Goal: Information Seeking & Learning: Understand process/instructions

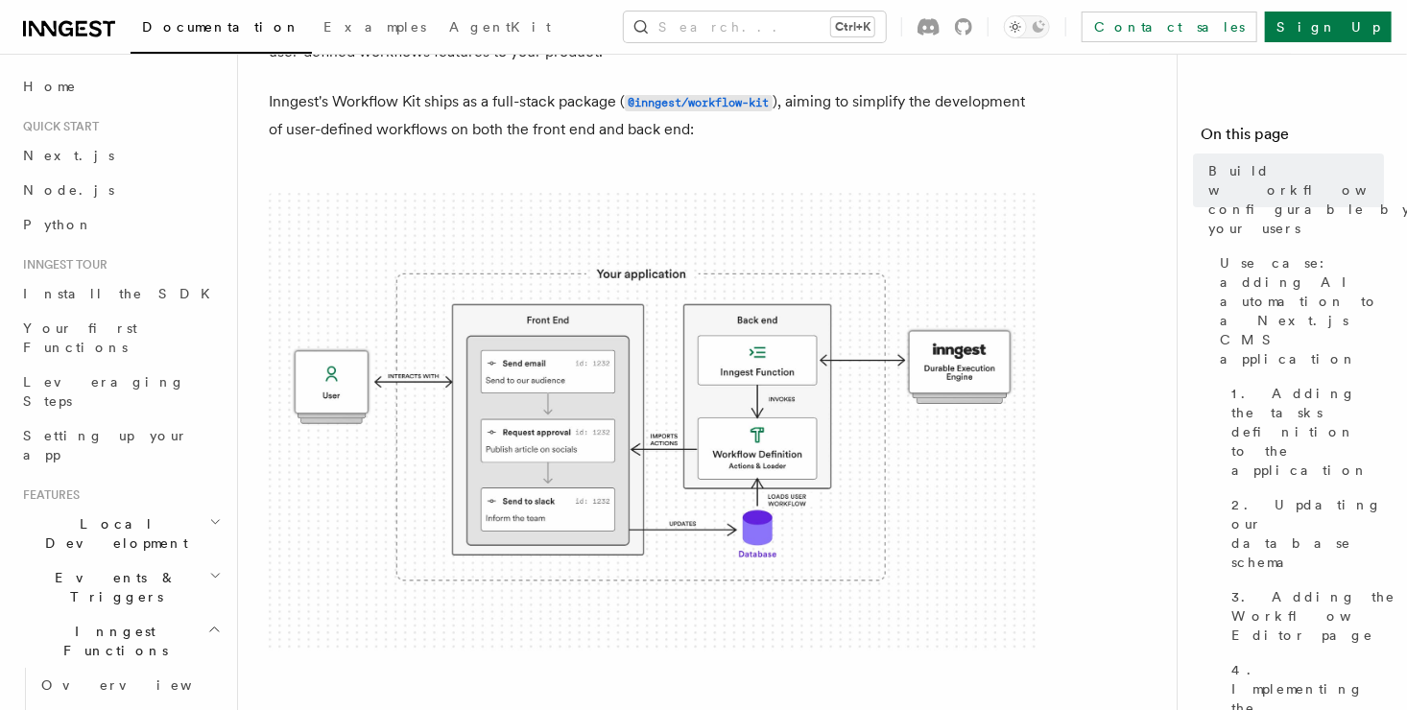
click at [725, 394] on img at bounding box center [653, 423] width 768 height 460
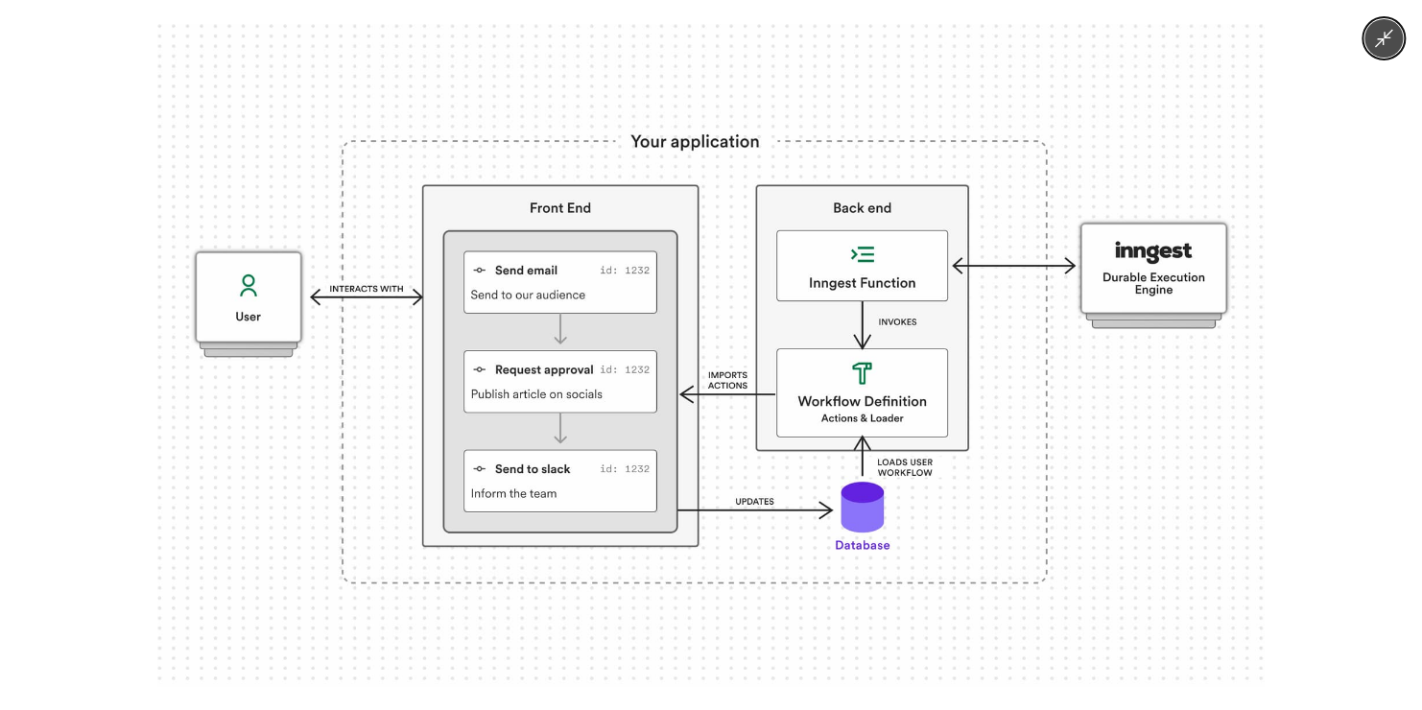
click at [734, 375] on img at bounding box center [710, 355] width 1106 height 662
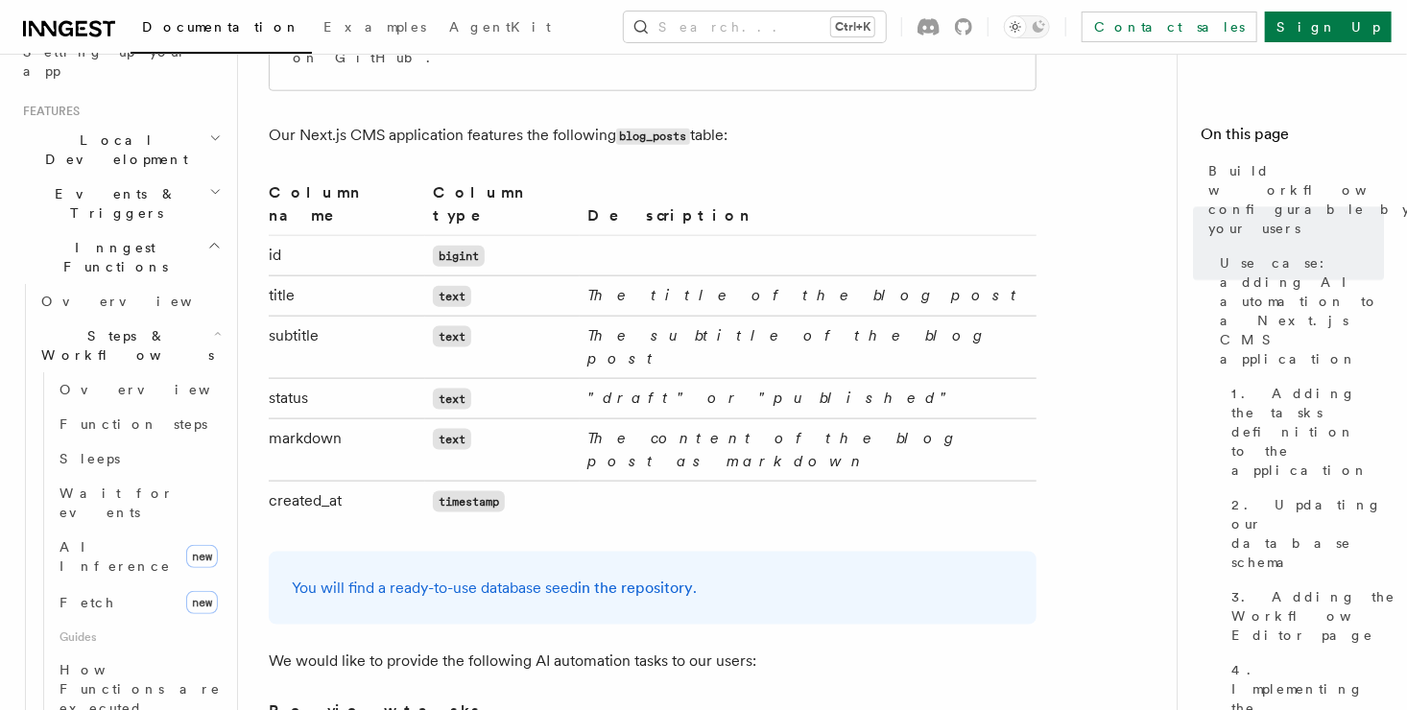
scroll to position [959, 0]
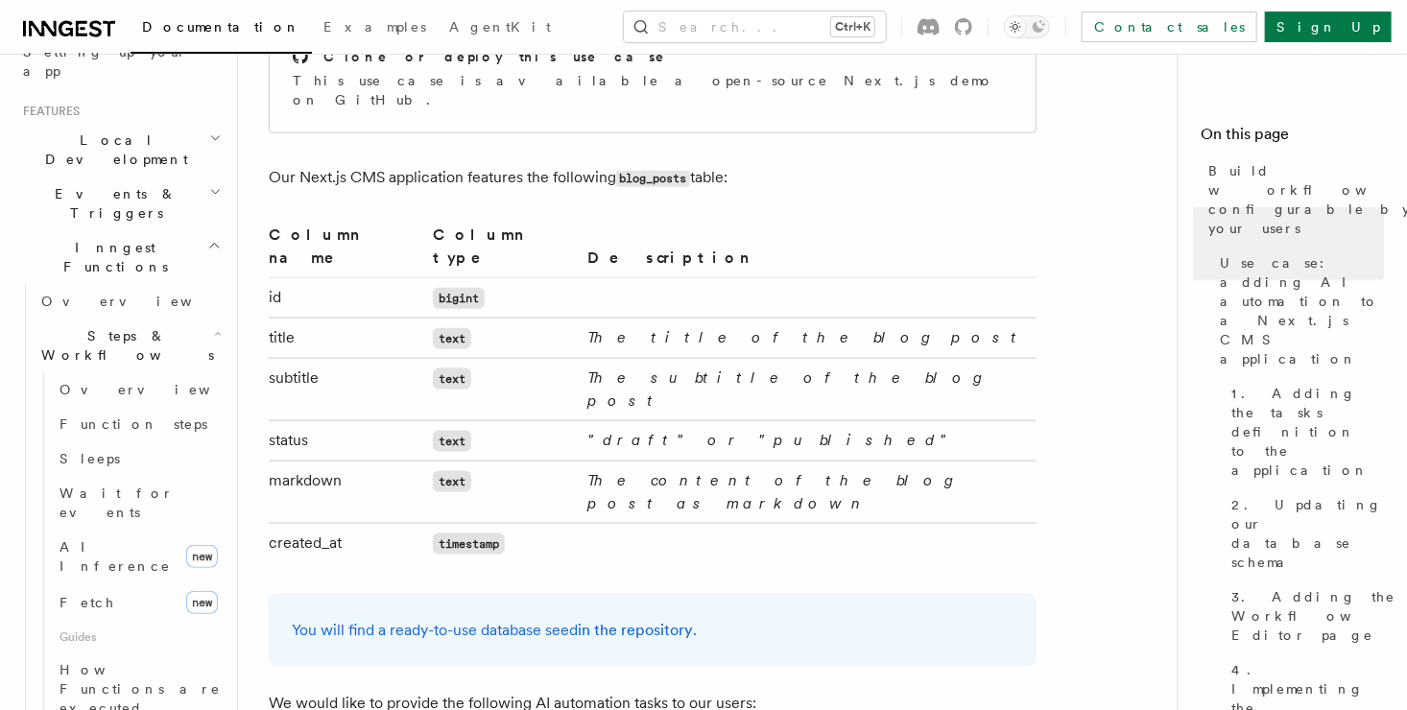
drag, startPoint x: 953, startPoint y: 438, endPoint x: 275, endPoint y: 263, distance: 699.5
click at [272, 277] on tbody "id bigint title text The title of the blog post subtitle text The subtitle of t…" at bounding box center [653, 420] width 768 height 286
click at [276, 277] on td "id" at bounding box center [347, 297] width 156 height 40
click at [531, 358] on td "text" at bounding box center [502, 389] width 154 height 62
drag, startPoint x: 907, startPoint y: 438, endPoint x: 428, endPoint y: 303, distance: 497.2
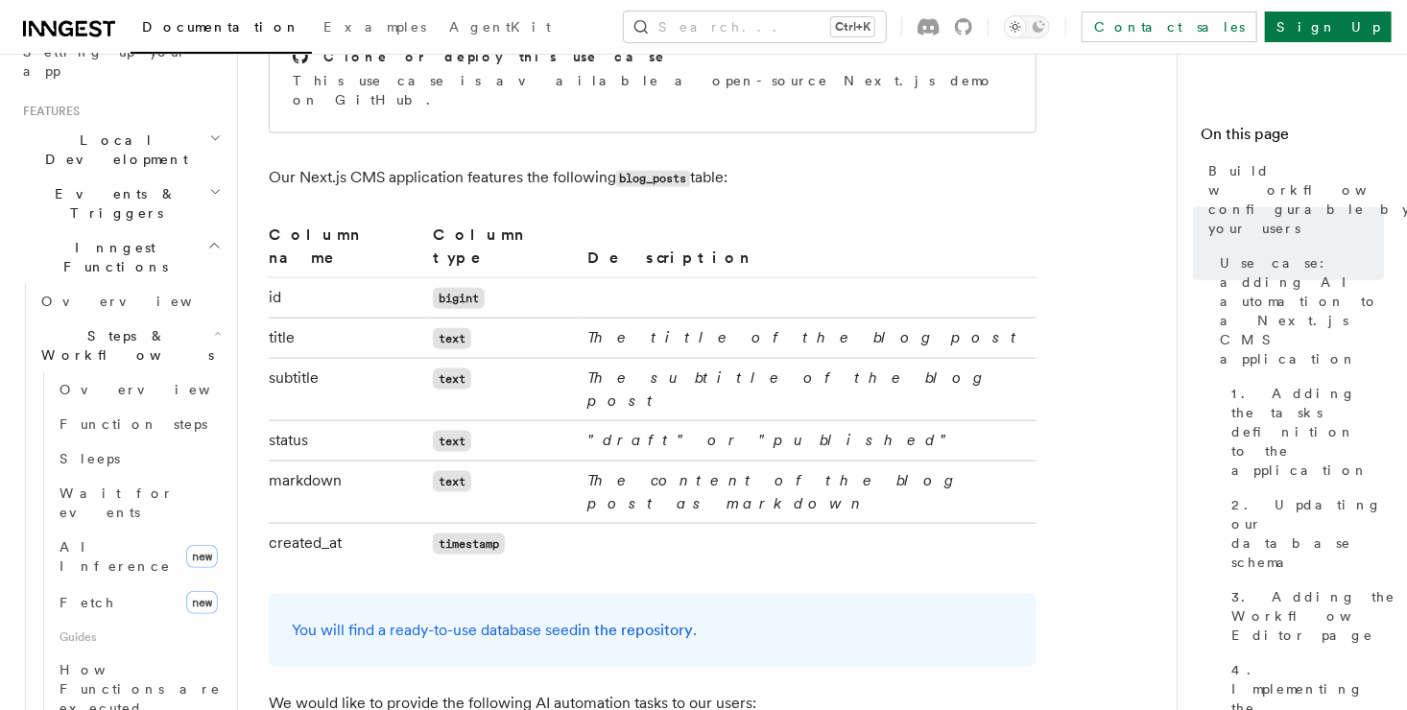
click at [446, 296] on tbody "id bigint title text The title of the blog post subtitle text The subtitle of t…" at bounding box center [653, 420] width 768 height 286
click at [414, 358] on td "subtitle" at bounding box center [347, 389] width 156 height 62
drag, startPoint x: 687, startPoint y: 300, endPoint x: 484, endPoint y: 286, distance: 203.9
click at [489, 318] on tr "title text The title of the blog post" at bounding box center [653, 338] width 768 height 40
click at [484, 318] on td "text" at bounding box center [502, 338] width 154 height 40
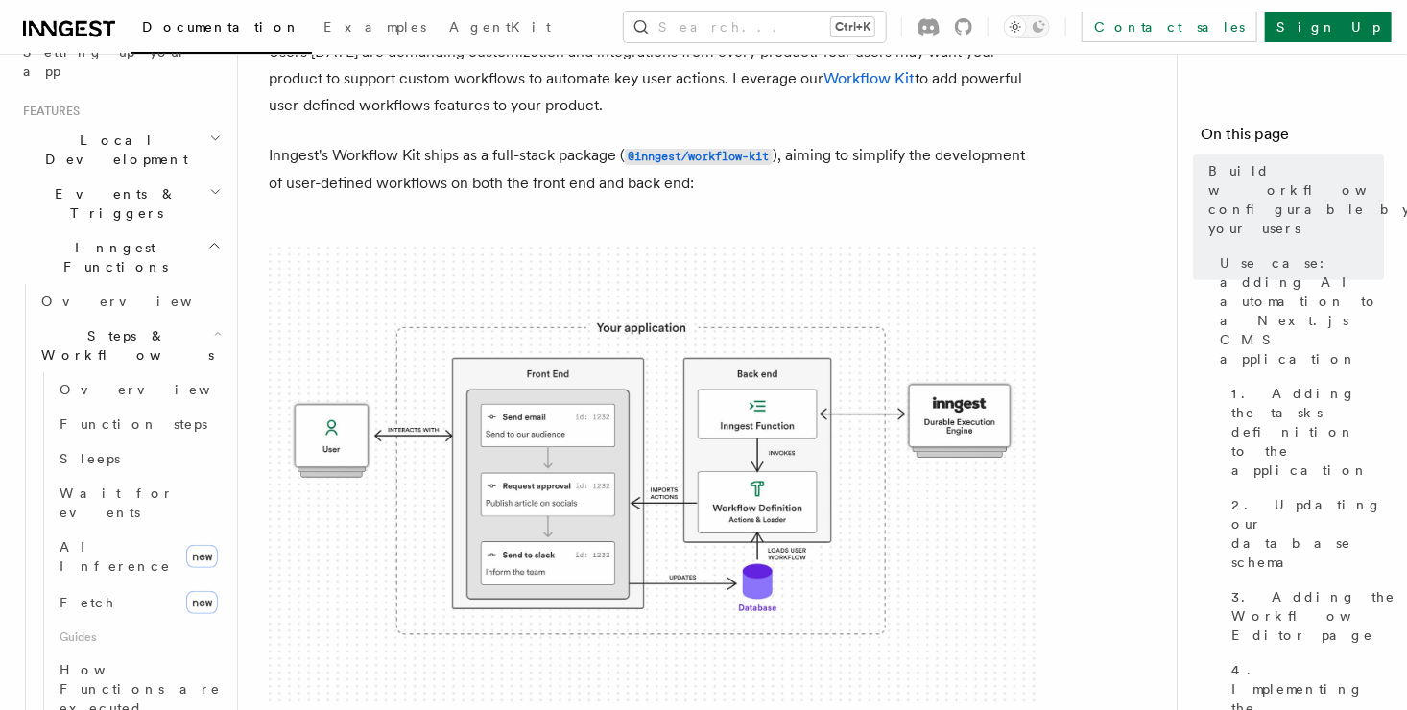
scroll to position [0, 0]
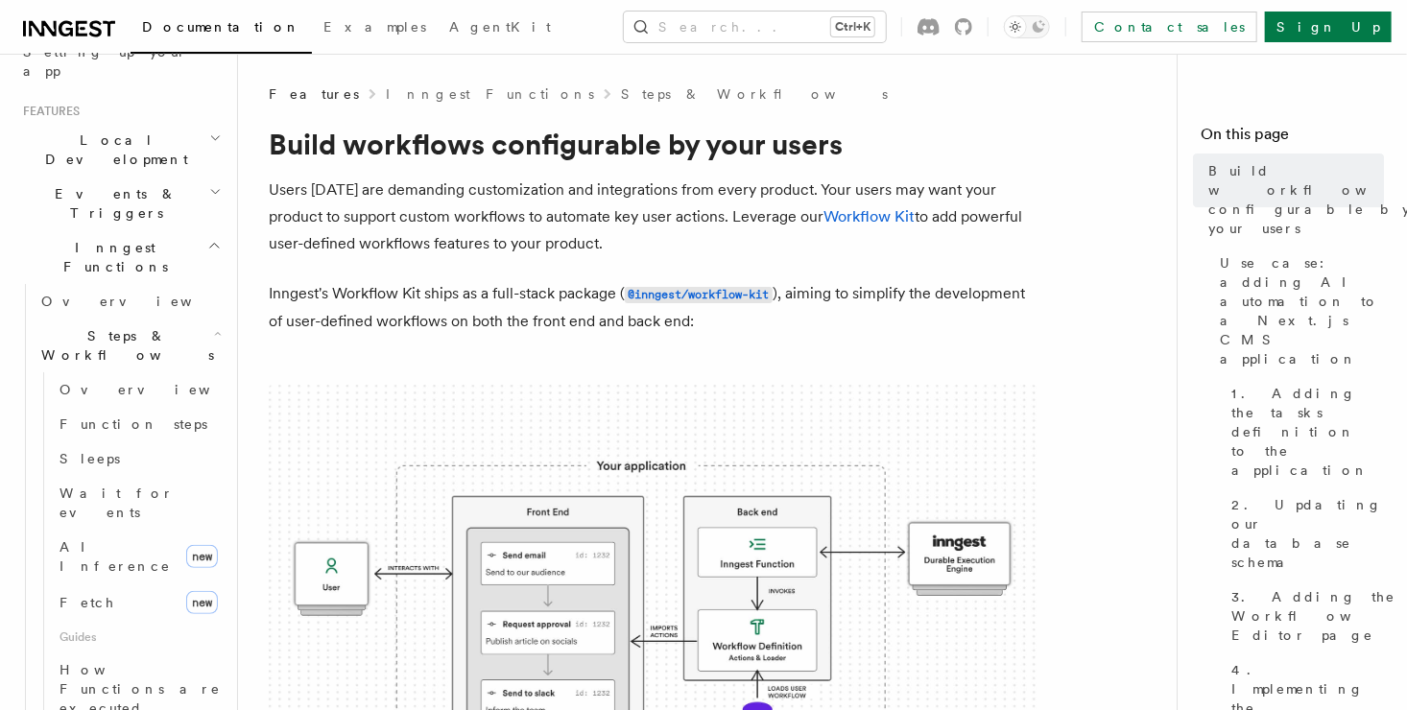
drag, startPoint x: 323, startPoint y: 290, endPoint x: 616, endPoint y: 293, distance: 292.6
drag, startPoint x: 877, startPoint y: 296, endPoint x: 936, endPoint y: 327, distance: 67.4
click at [945, 320] on p "Inngest's Workflow Kit ships as a full-stack package ( @inngest/workflow-kit ),…" at bounding box center [653, 307] width 768 height 55
click at [936, 327] on p "Inngest's Workflow Kit ships as a full-stack package ( @inngest/workflow-kit ),…" at bounding box center [653, 307] width 768 height 55
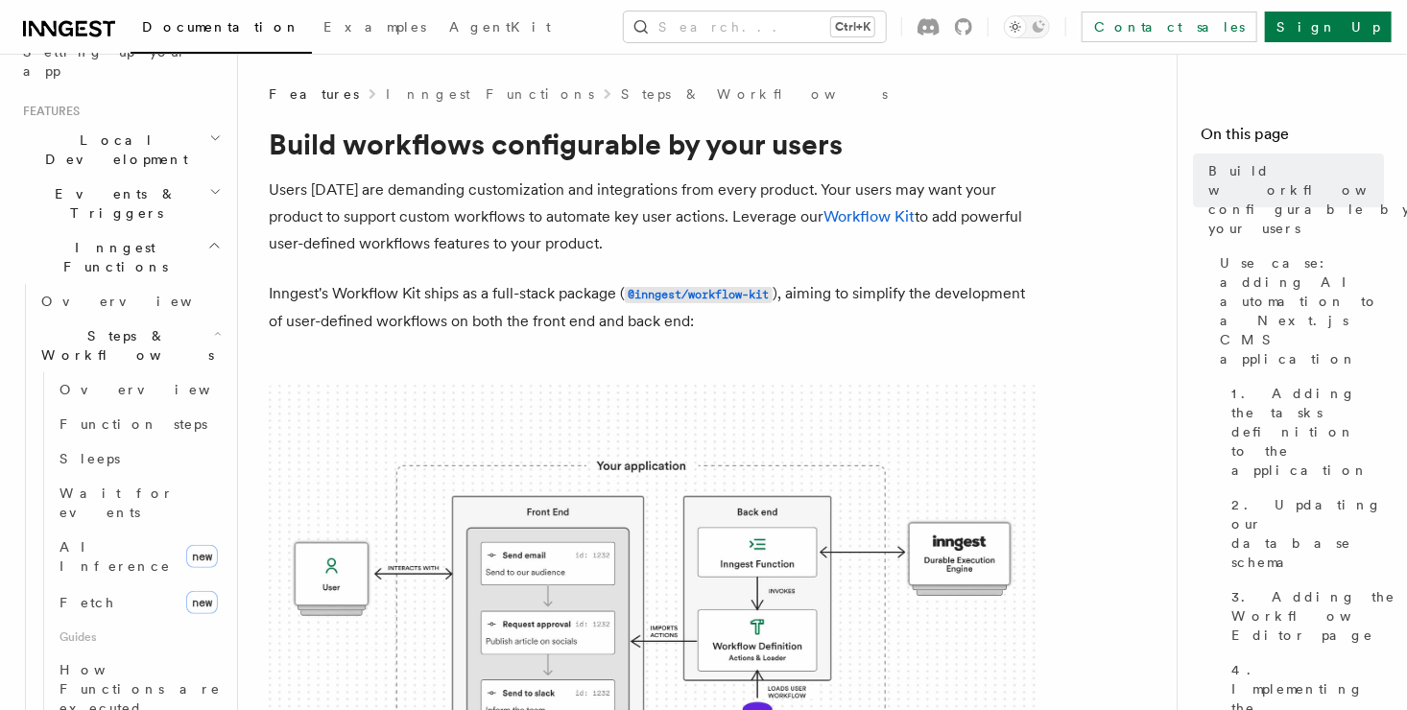
drag, startPoint x: 884, startPoint y: 343, endPoint x: 258, endPoint y: 175, distance: 647.7
click at [281, 196] on p "Users [DATE] are demanding customization and integrations from every product. Y…" at bounding box center [653, 217] width 768 height 81
drag, startPoint x: 271, startPoint y: 184, endPoint x: 698, endPoint y: 250, distance: 433.0
click at [713, 250] on p "Users [DATE] are demanding customization and integrations from every product. Y…" at bounding box center [653, 217] width 768 height 81
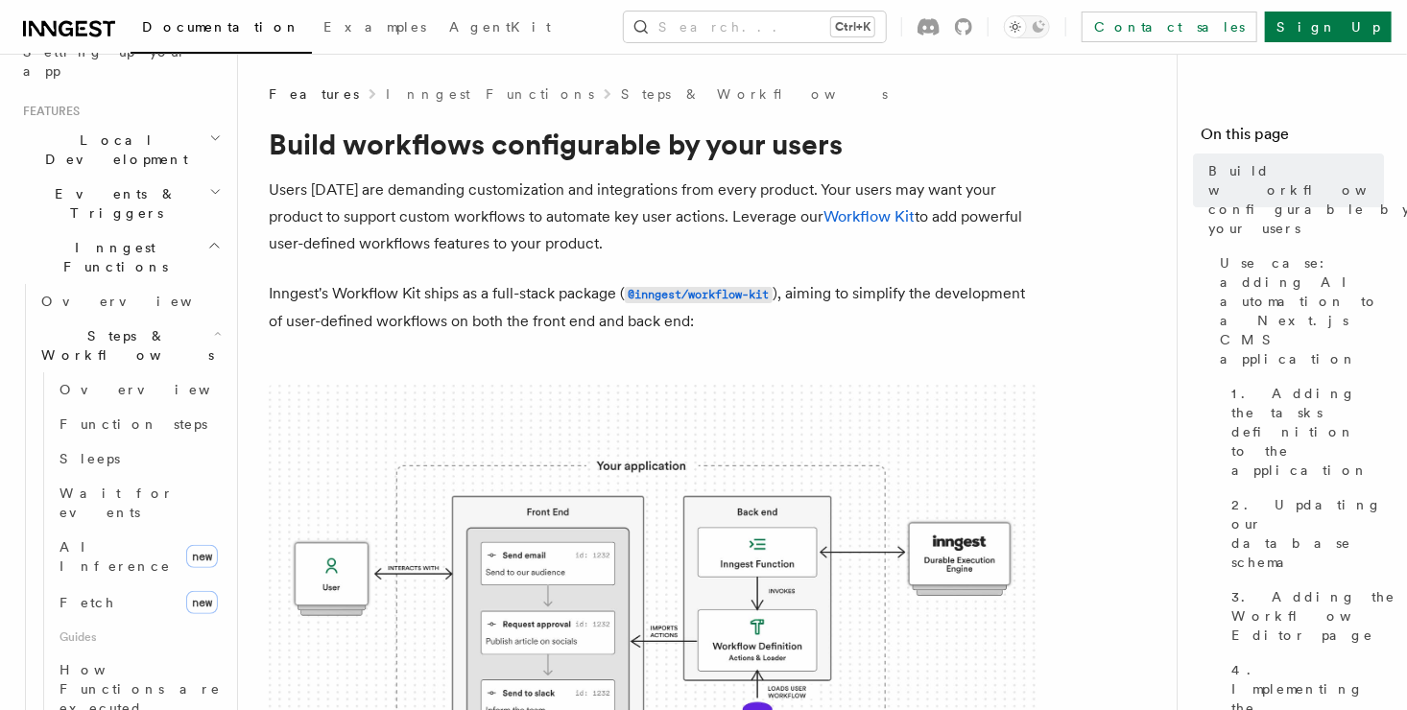
drag, startPoint x: 698, startPoint y: 250, endPoint x: 654, endPoint y: 254, distance: 44.3
click at [696, 250] on p "Users [DATE] are demanding customization and integrations from every product. Y…" at bounding box center [653, 217] width 768 height 81
click at [630, 245] on p "Users [DATE] are demanding customization and integrations from every product. Y…" at bounding box center [653, 217] width 768 height 81
drag, startPoint x: 615, startPoint y: 244, endPoint x: 250, endPoint y: 189, distance: 368.7
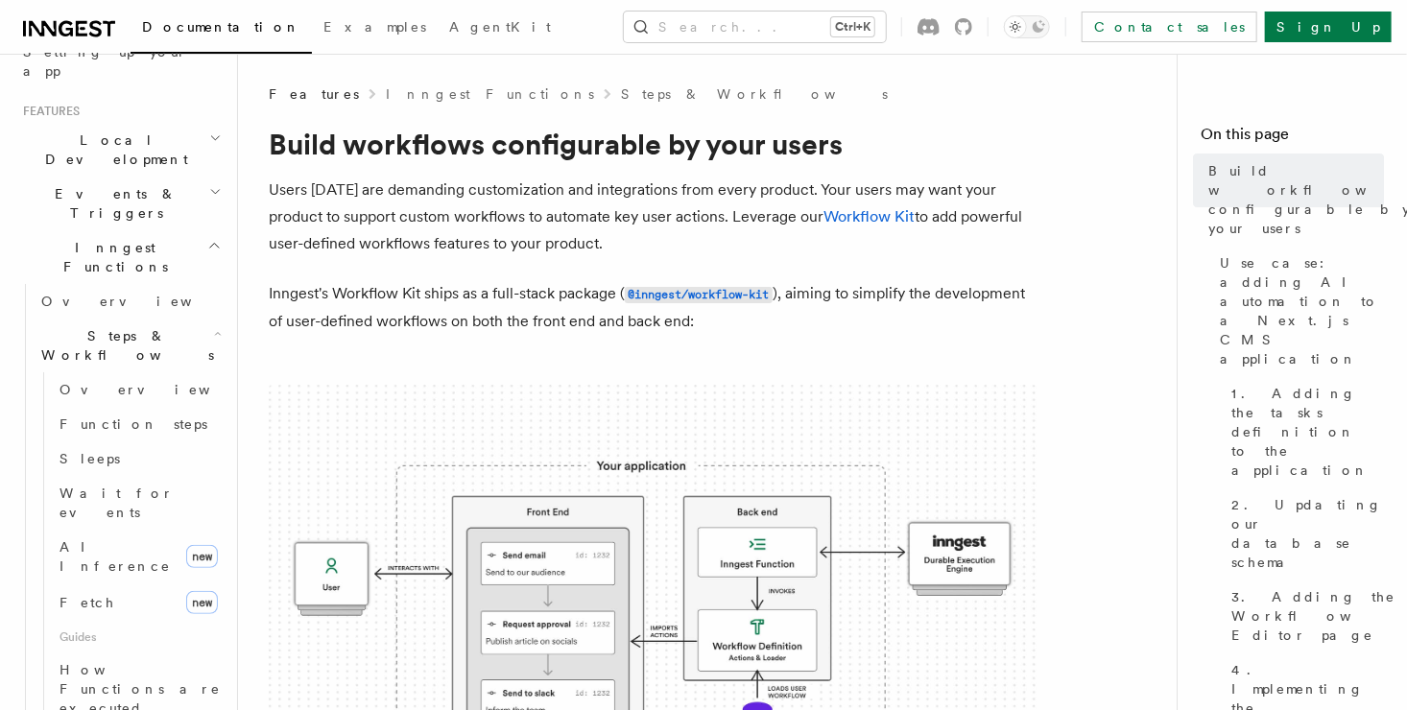
drag, startPoint x: 273, startPoint y: 292, endPoint x: 481, endPoint y: 289, distance: 207.3
click at [481, 289] on p "Inngest's Workflow Kit ships as a full-stack package ( @inngest/workflow-kit ),…" at bounding box center [653, 307] width 768 height 55
click at [483, 291] on p "Inngest's Workflow Kit ships as a full-stack package ( @inngest/workflow-kit ),…" at bounding box center [653, 307] width 768 height 55
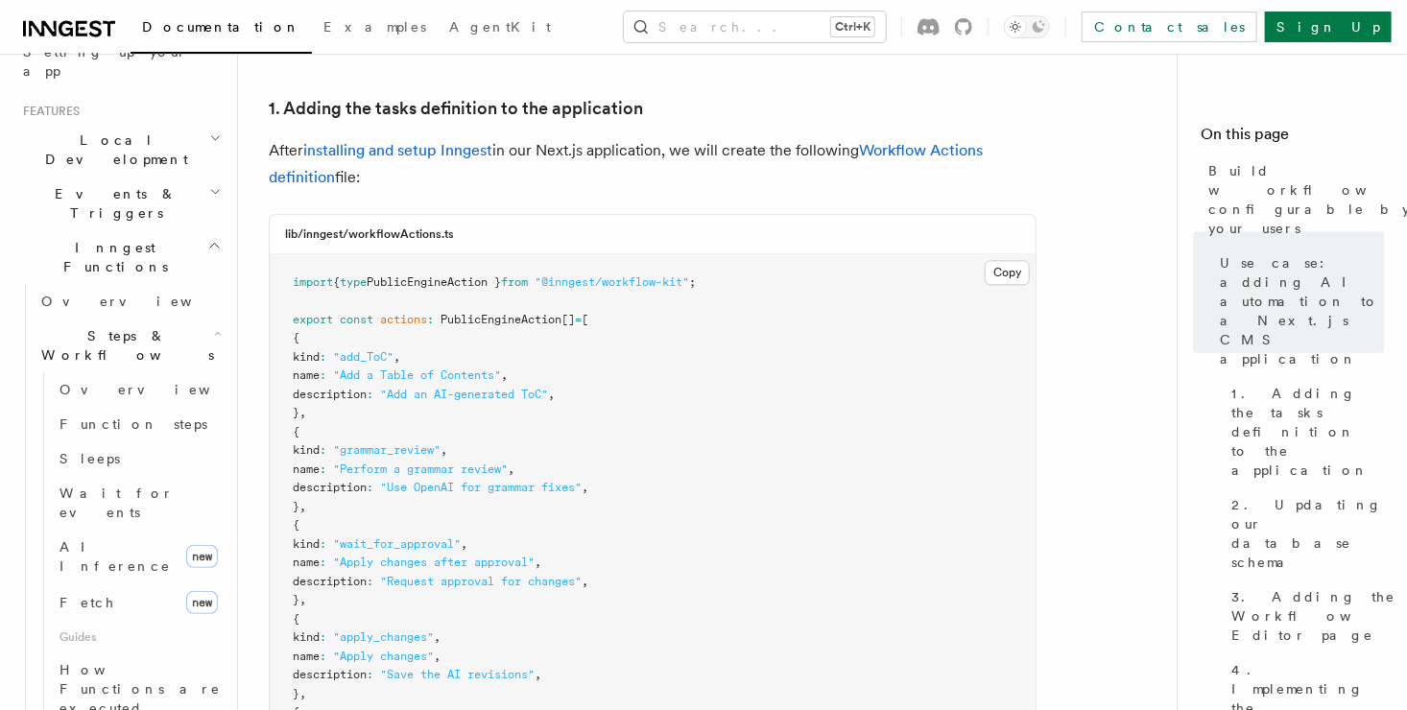
scroll to position [2111, 0]
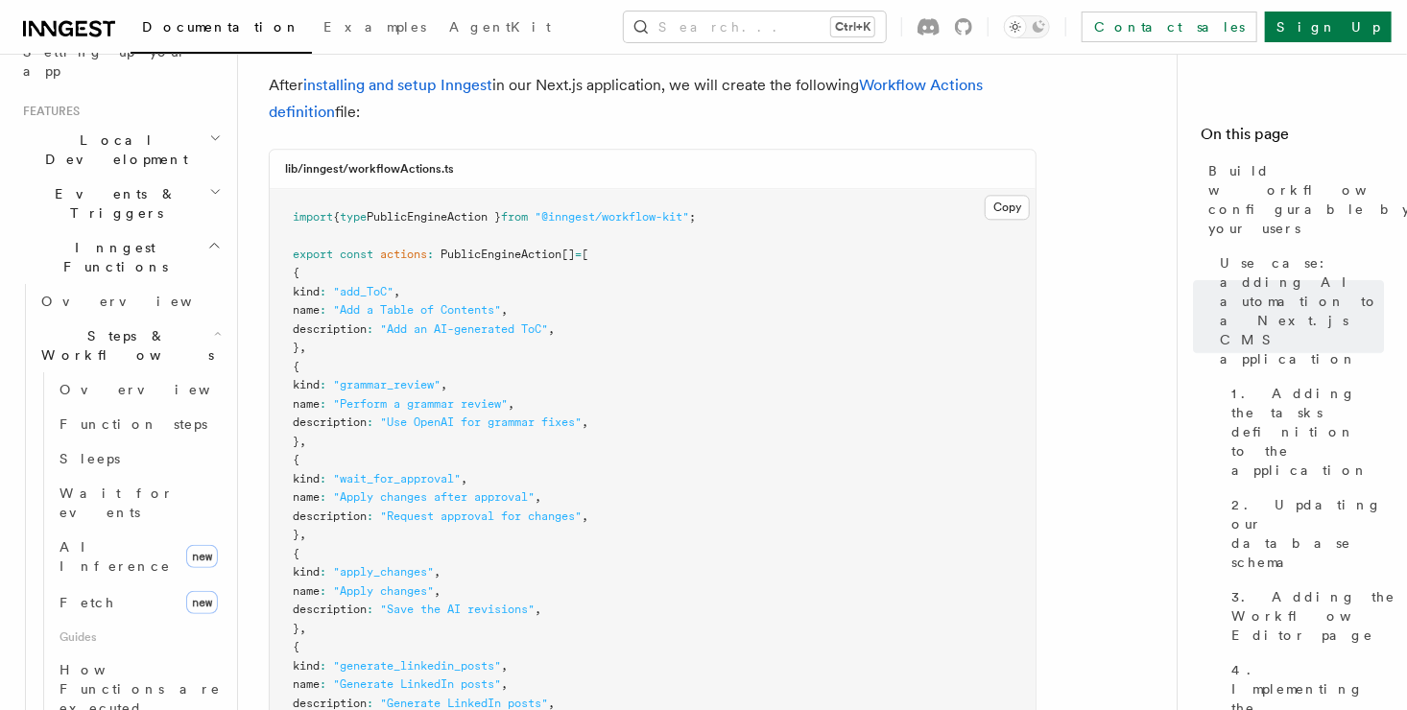
drag, startPoint x: 571, startPoint y: 631, endPoint x: 317, endPoint y: 388, distance: 352.2
click at [317, 388] on pre "import { type PublicEngineAction } from "@inngest/workflow-kit" ; export const …" at bounding box center [653, 536] width 766 height 694
click at [317, 565] on span "kind" at bounding box center [306, 571] width 27 height 13
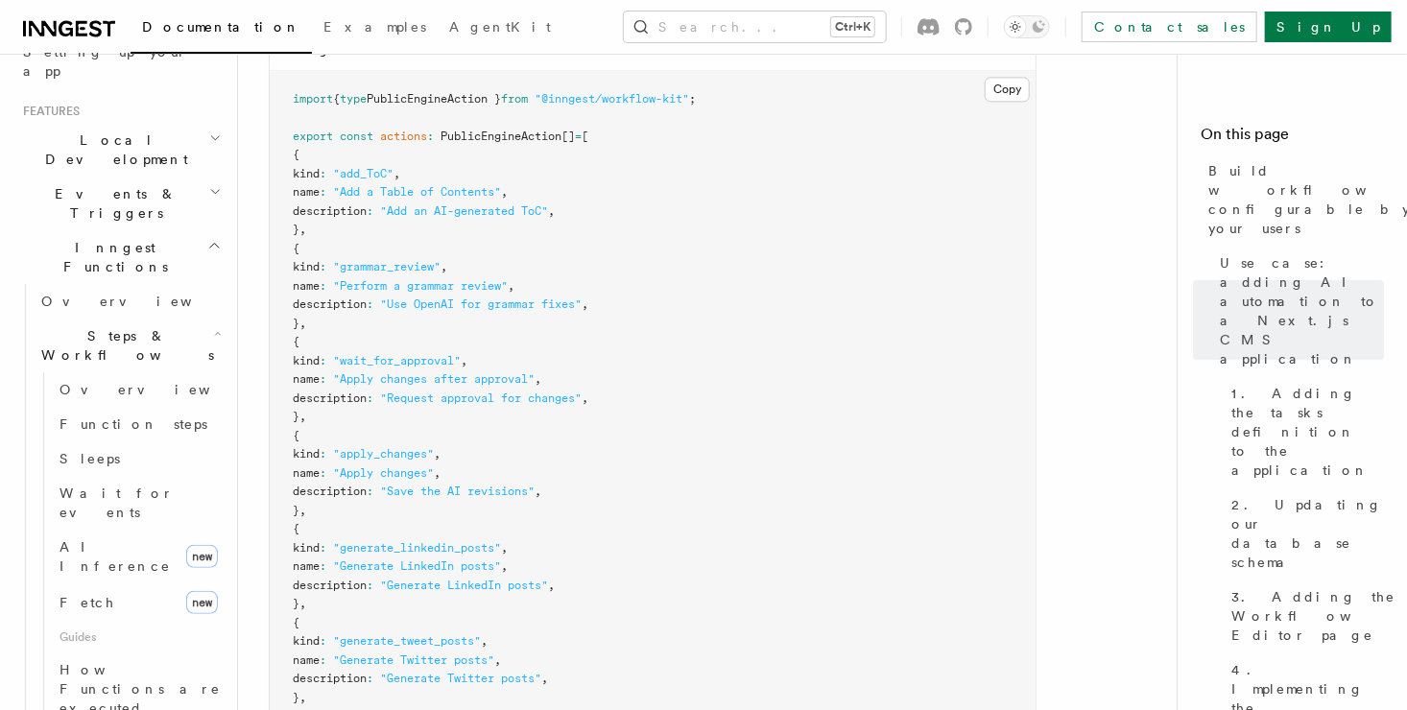
scroll to position [2303, 0]
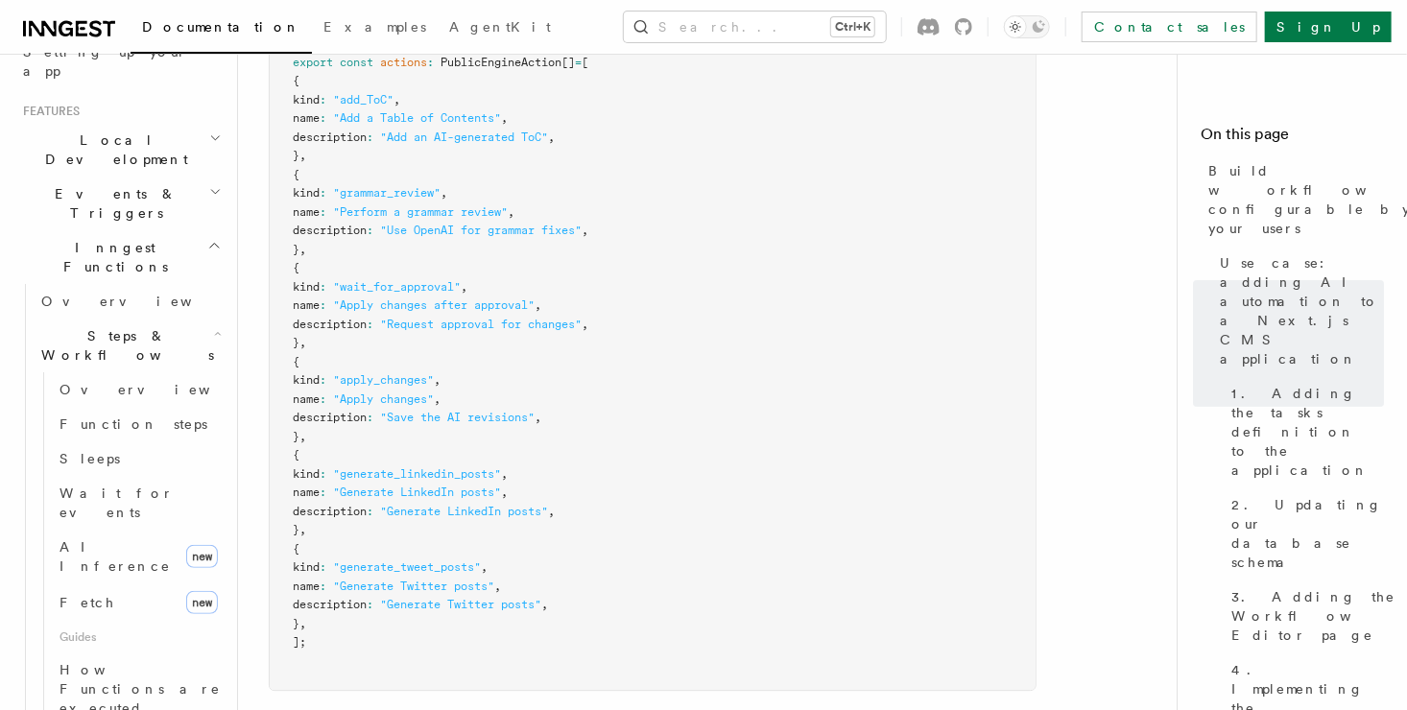
drag, startPoint x: 423, startPoint y: 461, endPoint x: 396, endPoint y: 443, distance: 32.5
click at [396, 443] on pre "import { type PublicEngineAction } from "@inngest/workflow-kit" ; export const …" at bounding box center [653, 344] width 766 height 694
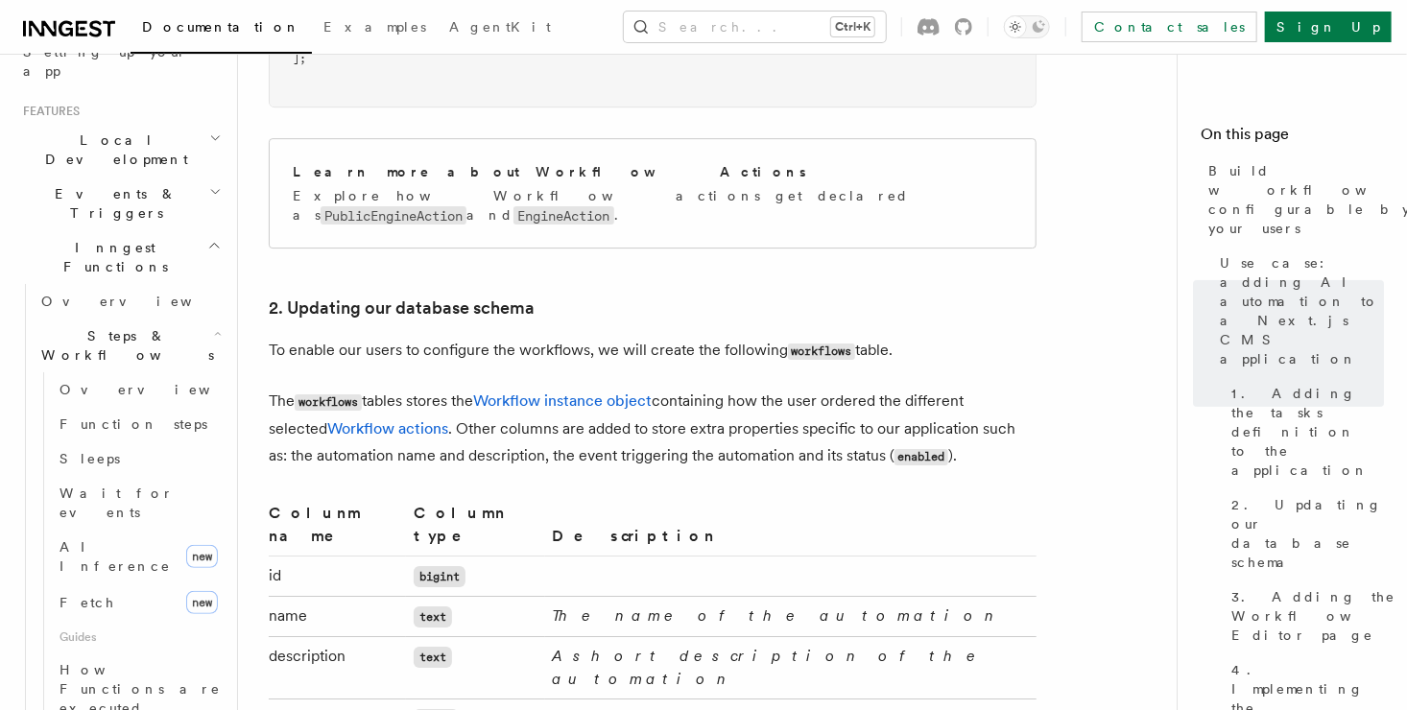
scroll to position [2974, 0]
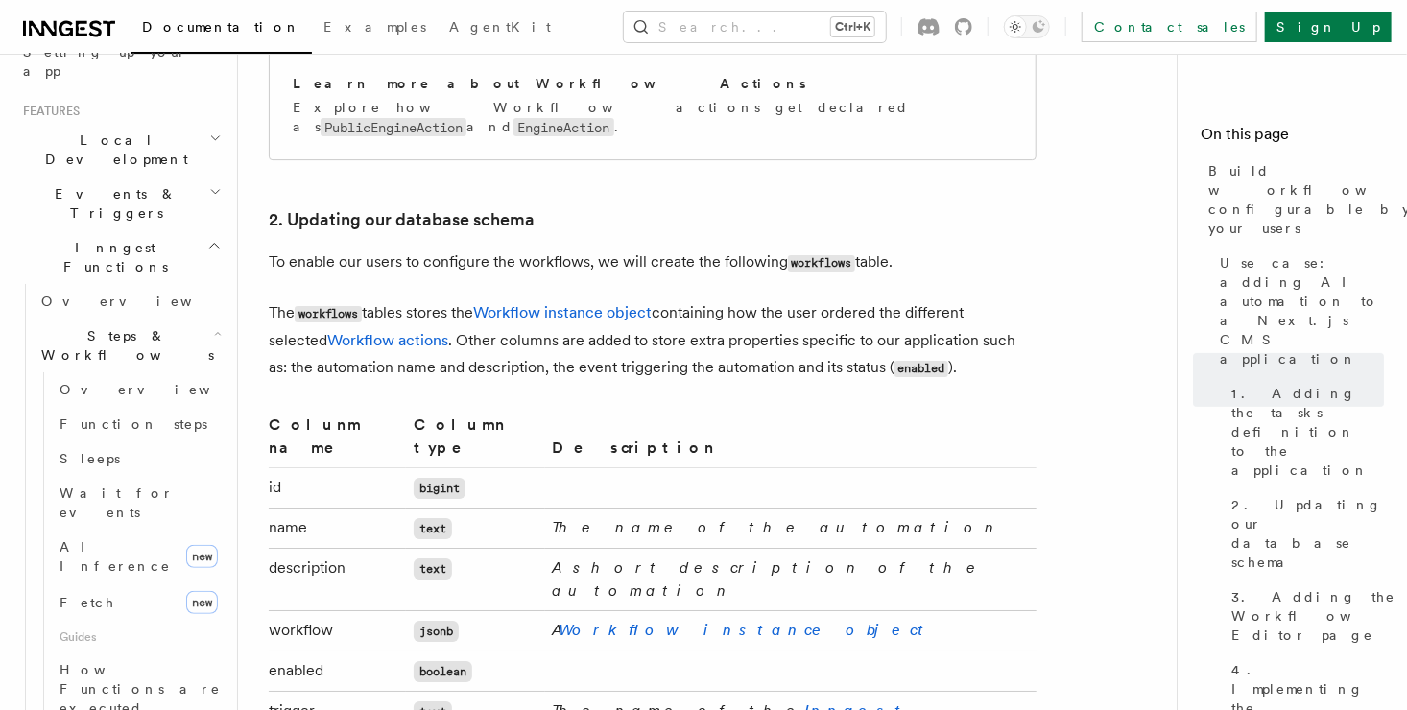
drag, startPoint x: 987, startPoint y: 467, endPoint x: 892, endPoint y: 435, distance: 100.4
click at [892, 468] on tbody "id bigint name text The name of the automation description text A short descrip…" at bounding box center [653, 642] width 768 height 349
click at [857, 611] on td "A Workflow instance object" at bounding box center [790, 631] width 491 height 40
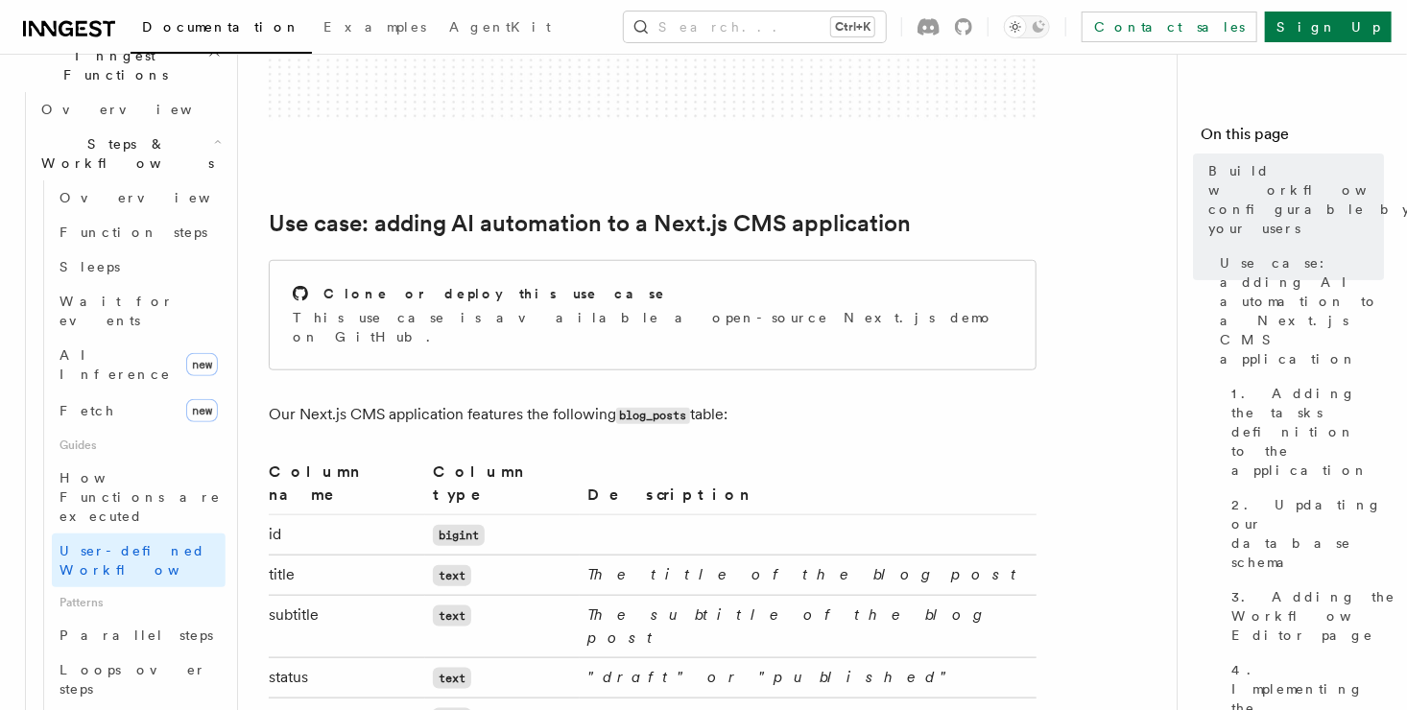
scroll to position [863, 0]
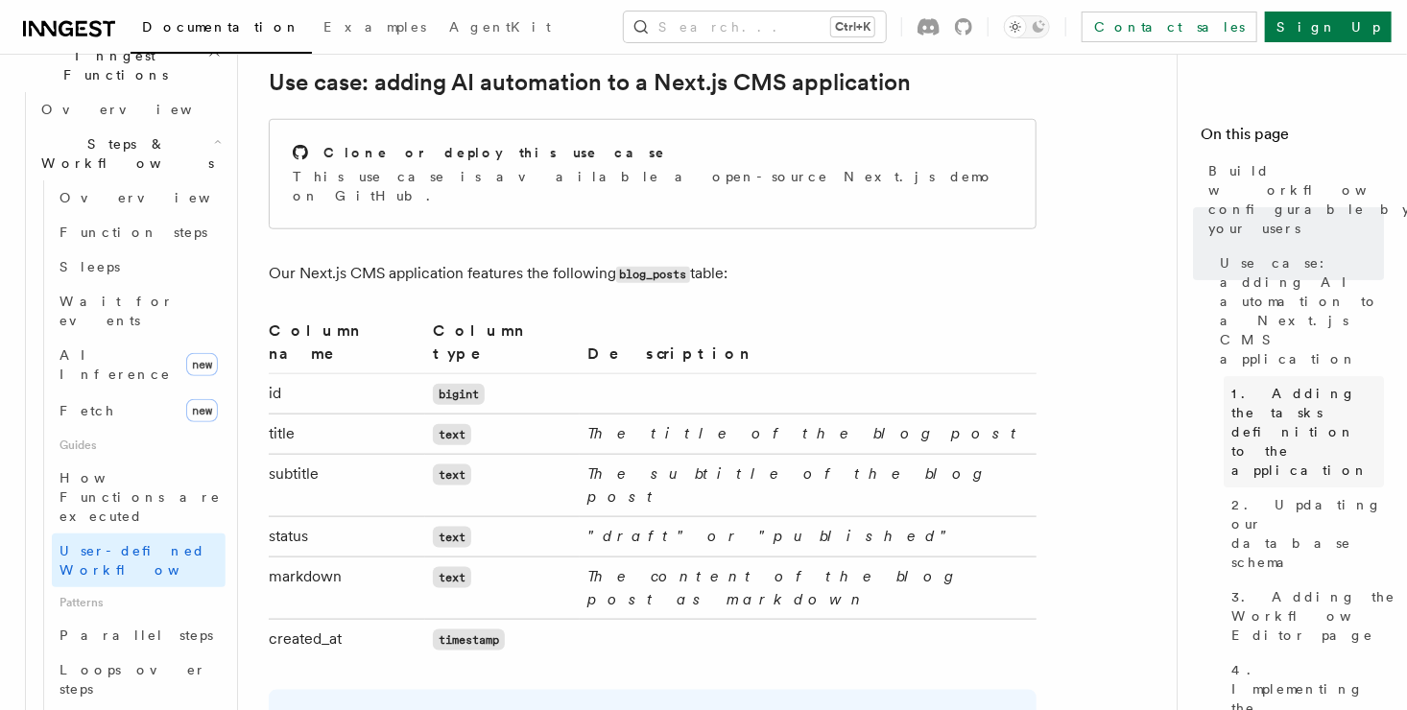
click at [1293, 384] on span "1. Adding the tasks definition to the application" at bounding box center [1307, 432] width 153 height 96
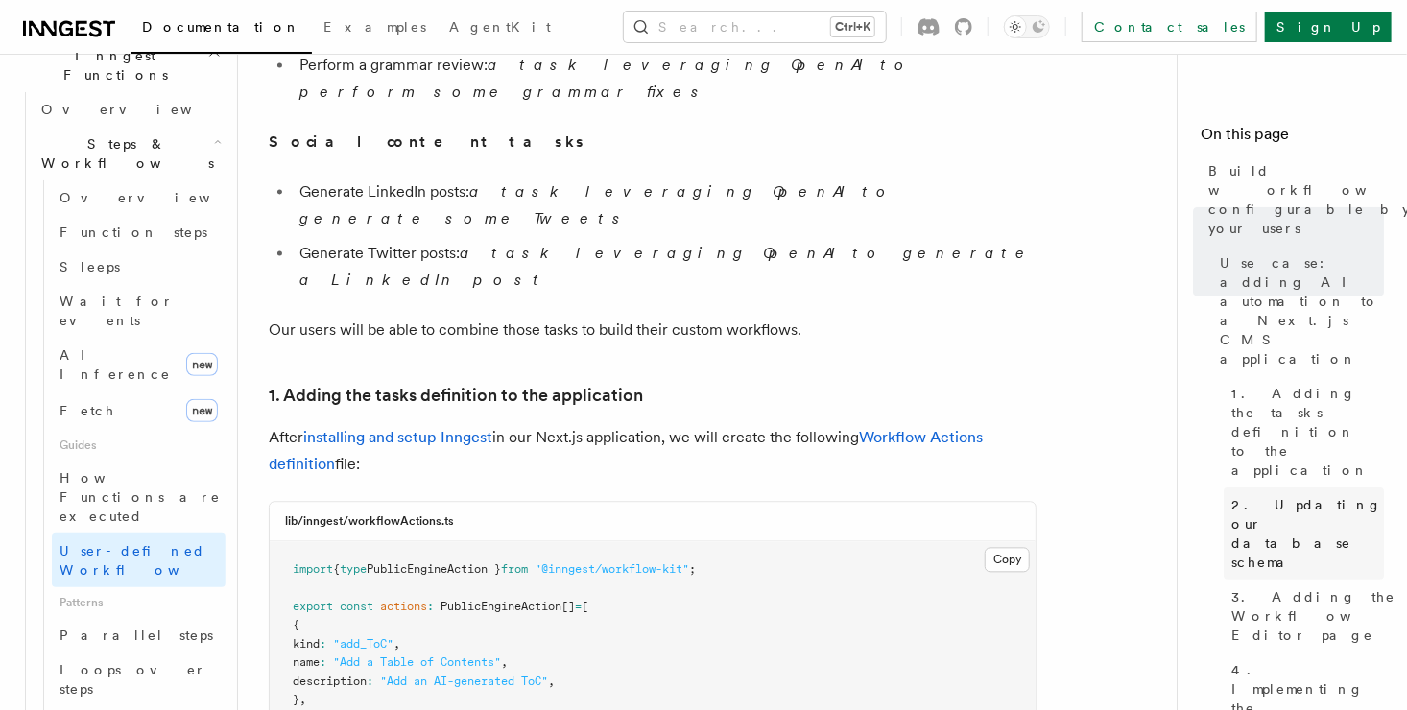
click at [1292, 495] on span "2. Updating our database schema" at bounding box center [1307, 533] width 153 height 77
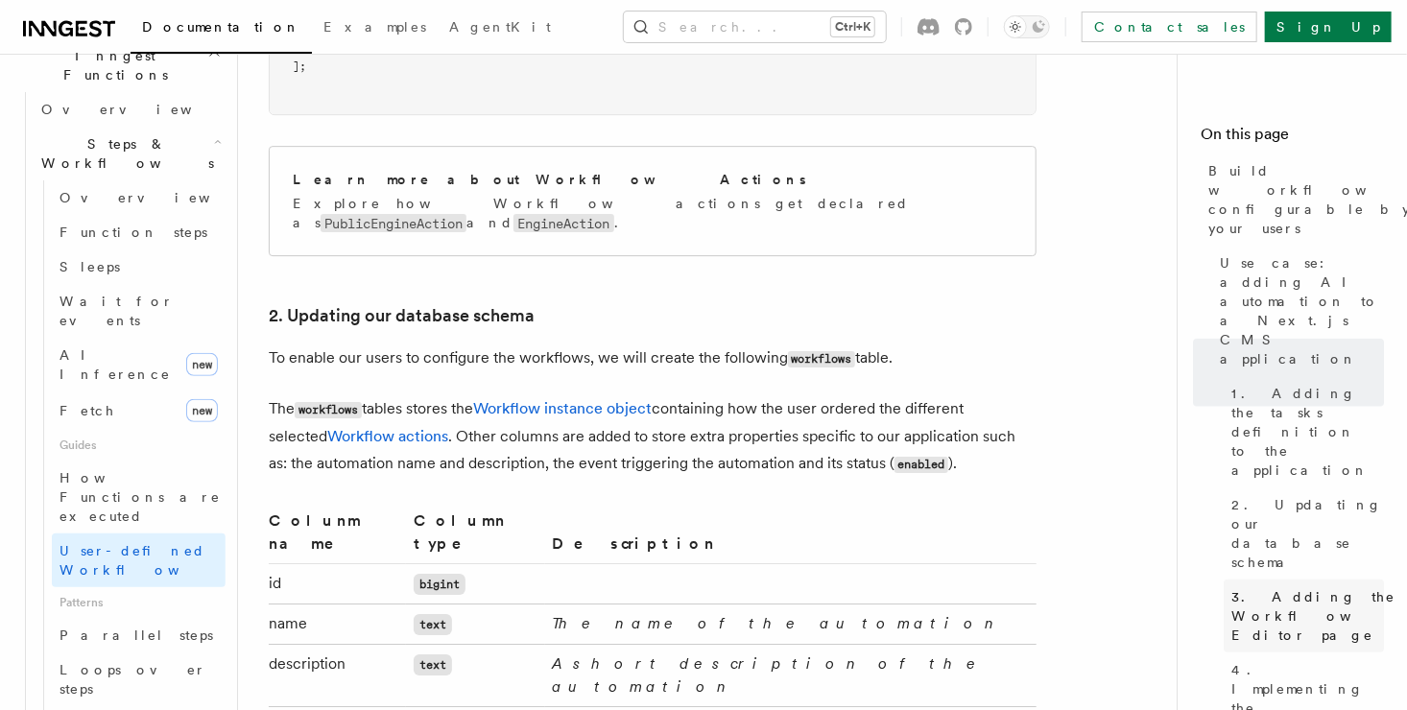
click at [1284, 587] on span "3. Adding the Workflow Editor page" at bounding box center [1314, 616] width 167 height 58
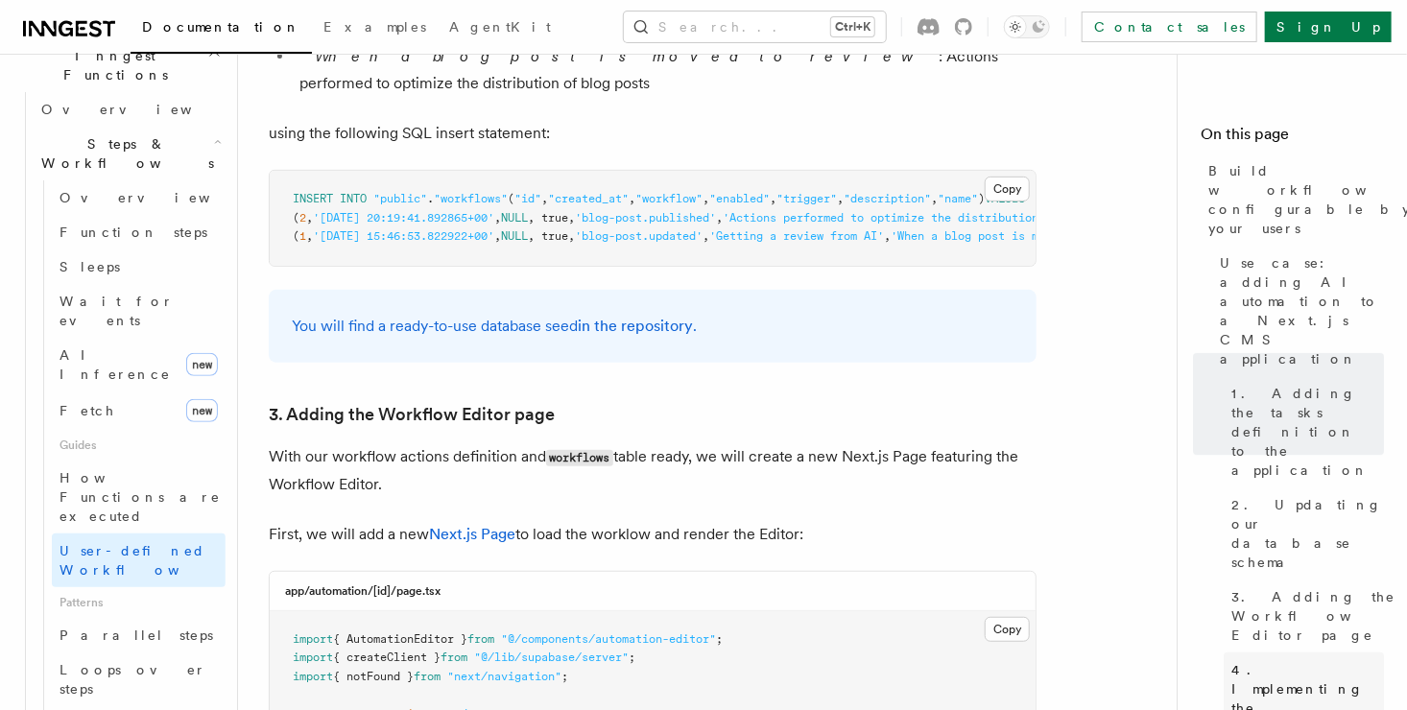
click at [1281, 660] on span "4. Implementing the Workflow Actions handlers" at bounding box center [1314, 717] width 167 height 115
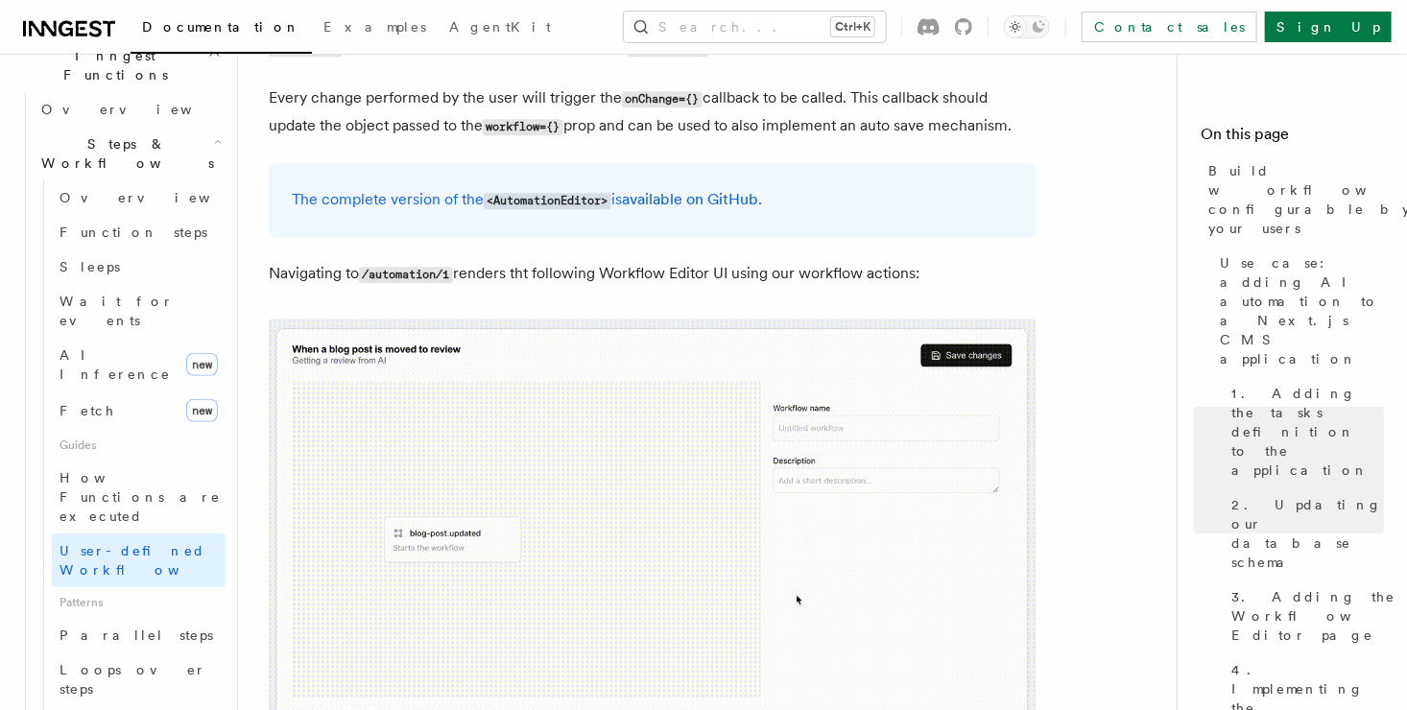
scroll to position [5958, 0]
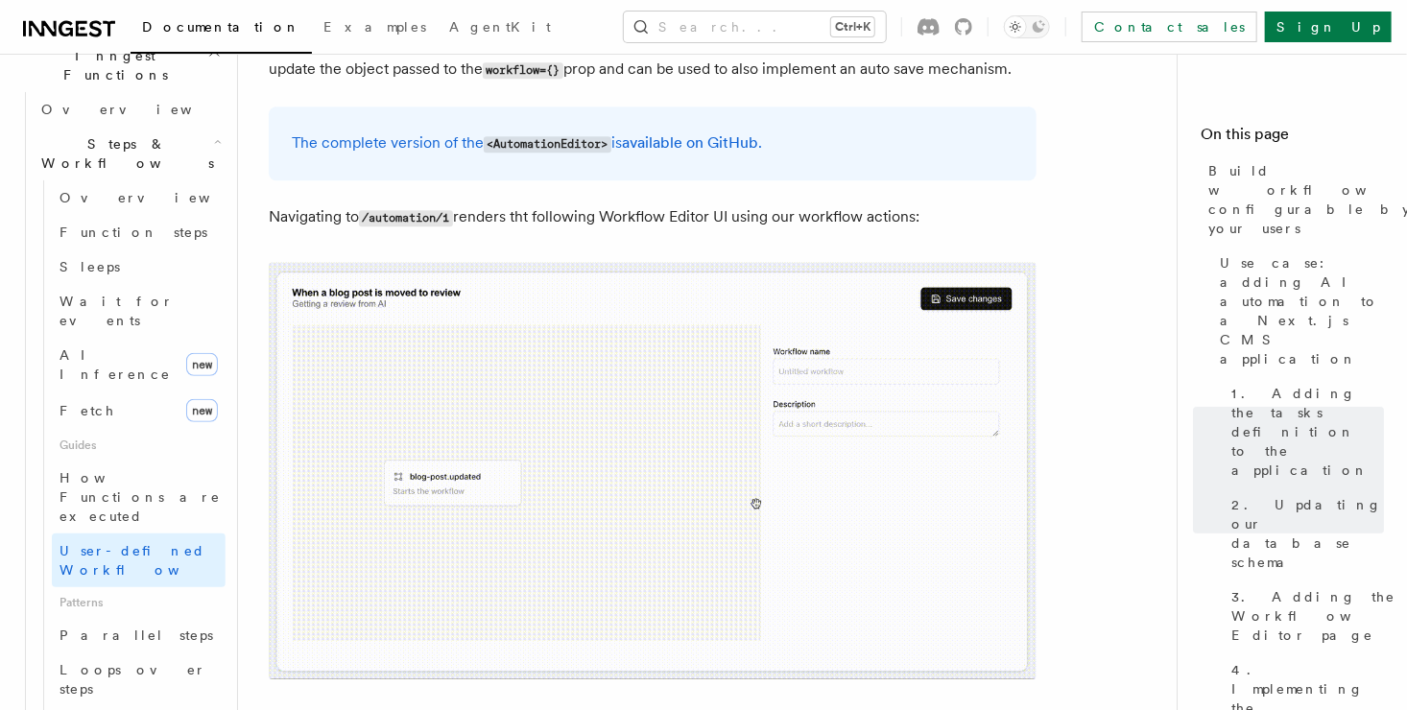
drag, startPoint x: 580, startPoint y: 490, endPoint x: 267, endPoint y: 464, distance: 314.8
drag, startPoint x: 435, startPoint y: 463, endPoint x: 864, endPoint y: 501, distance: 431.5
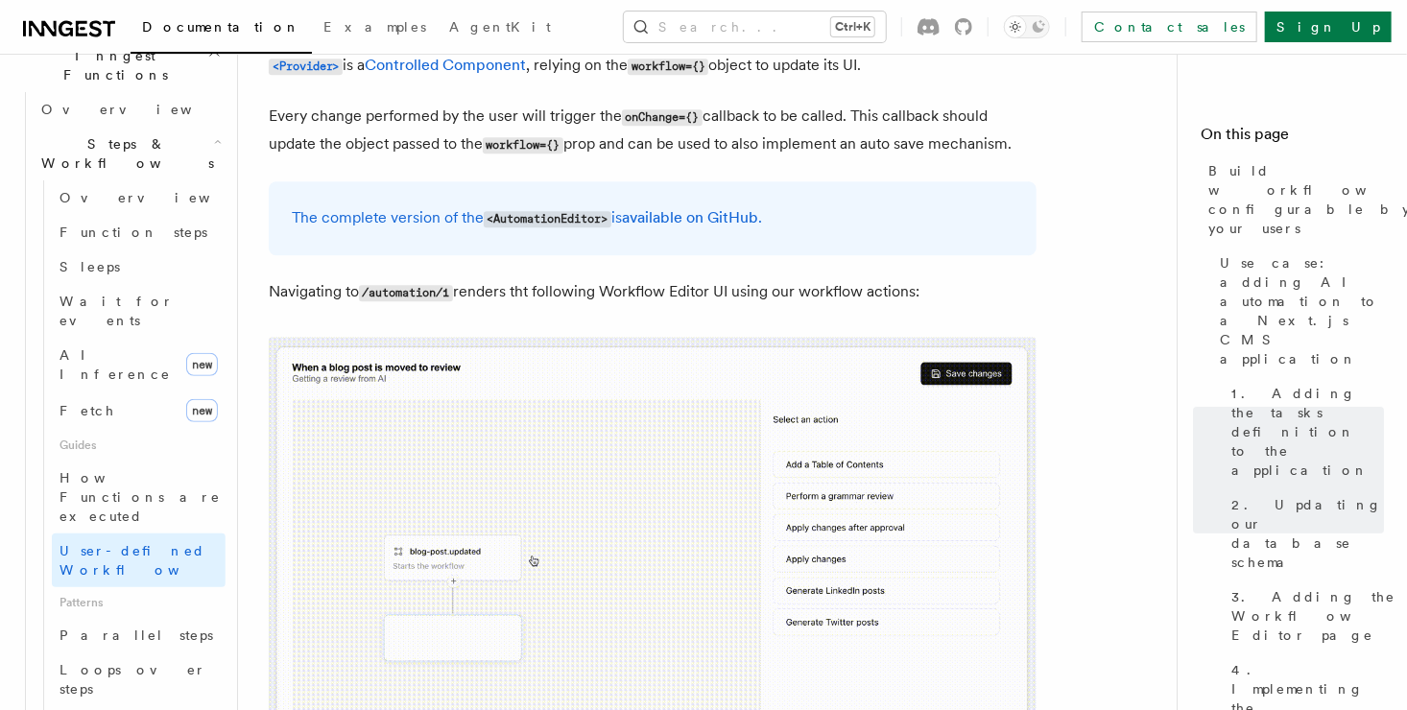
scroll to position [5766, 0]
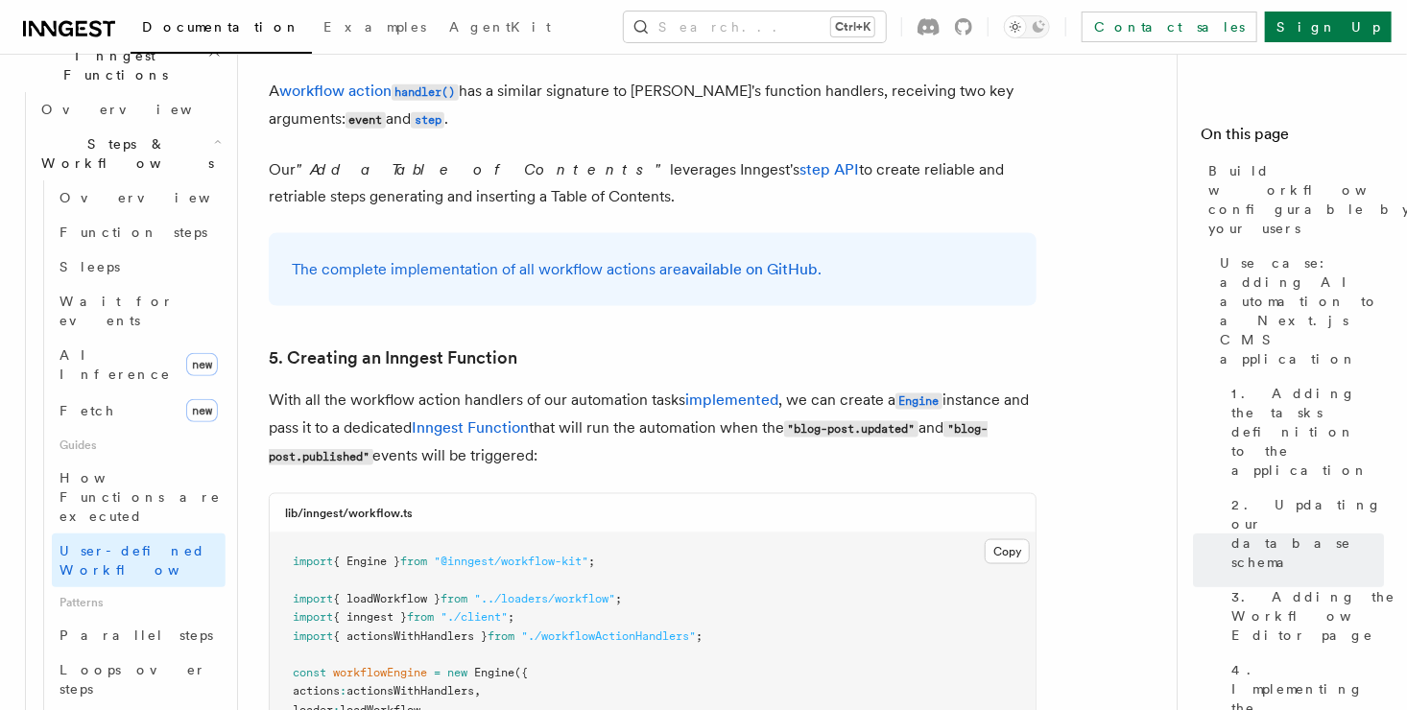
scroll to position [8263, 0]
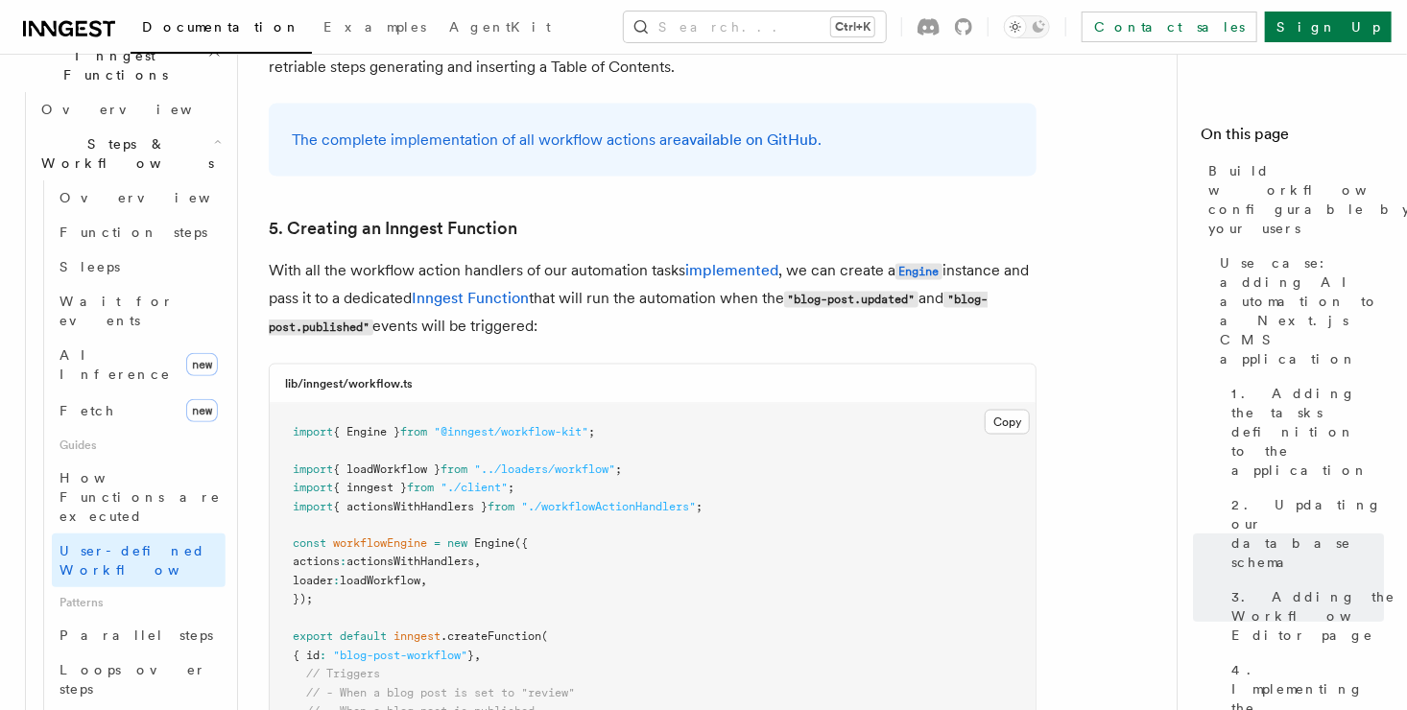
drag, startPoint x: 532, startPoint y: 522, endPoint x: 299, endPoint y: 109, distance: 473.9
click at [299, 404] on pre "import { Engine } from "@inngest/workflow-kit" ; import { loadWorkflow } from "…" at bounding box center [653, 638] width 766 height 469
click at [299, 425] on span "import" at bounding box center [313, 431] width 40 height 13
click at [302, 425] on span "import" at bounding box center [313, 431] width 40 height 13
click at [138, 627] on span "Parallel steps" at bounding box center [136, 634] width 154 height 15
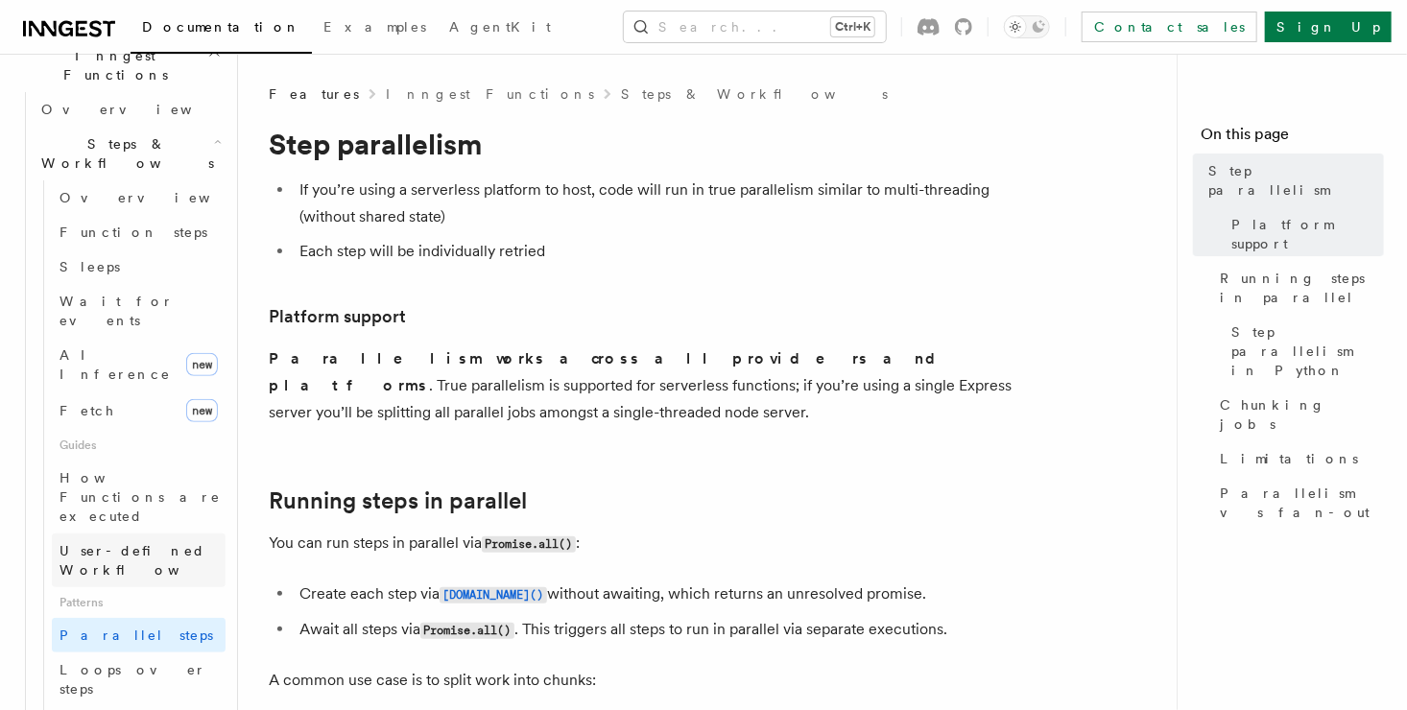
click at [142, 533] on link "User-defined Workflows" at bounding box center [139, 560] width 174 height 54
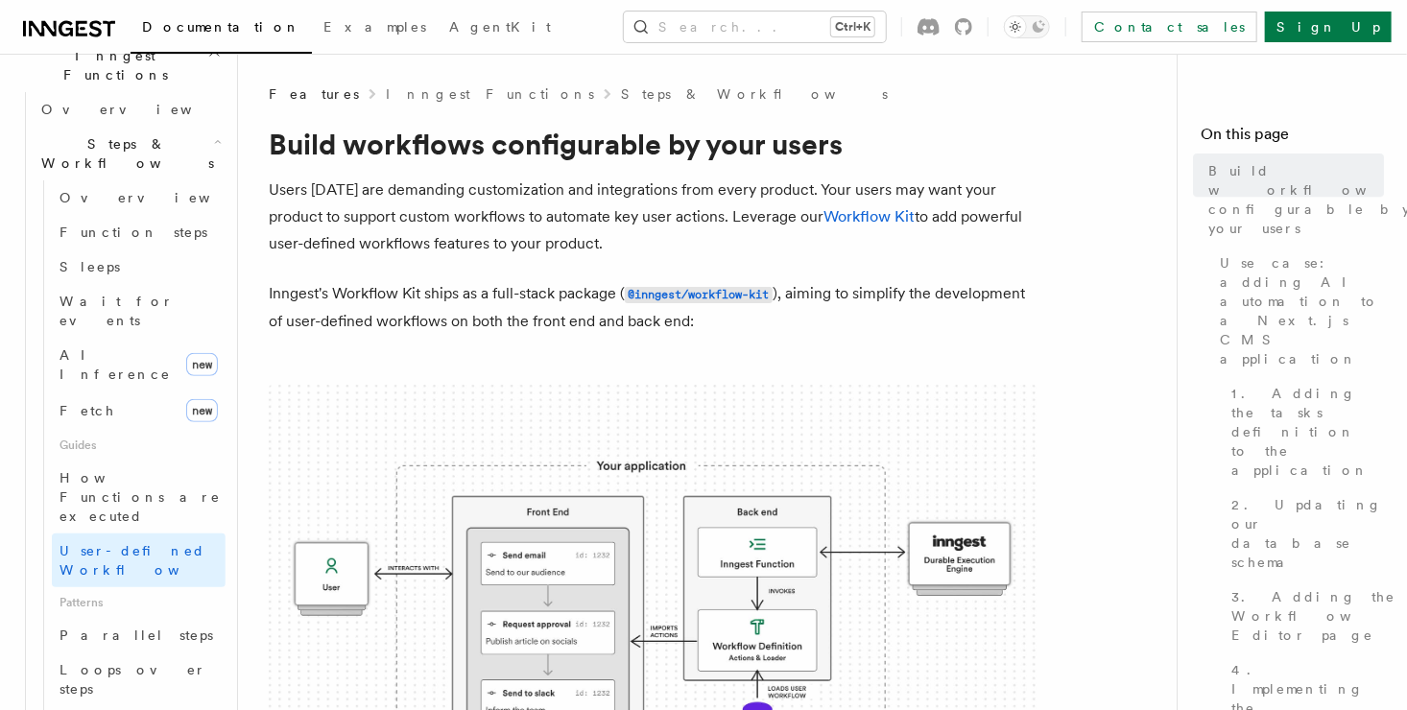
click at [155, 541] on span "User-defined Workflows" at bounding box center [145, 560] width 173 height 38
drag, startPoint x: 267, startPoint y: 183, endPoint x: 751, endPoint y: 246, distance: 488.5
click at [674, 238] on p "Users [DATE] are demanding customization and integrations from every product. Y…" at bounding box center [653, 217] width 768 height 81
drag, startPoint x: 650, startPoint y: 240, endPoint x: 273, endPoint y: 188, distance: 379.7
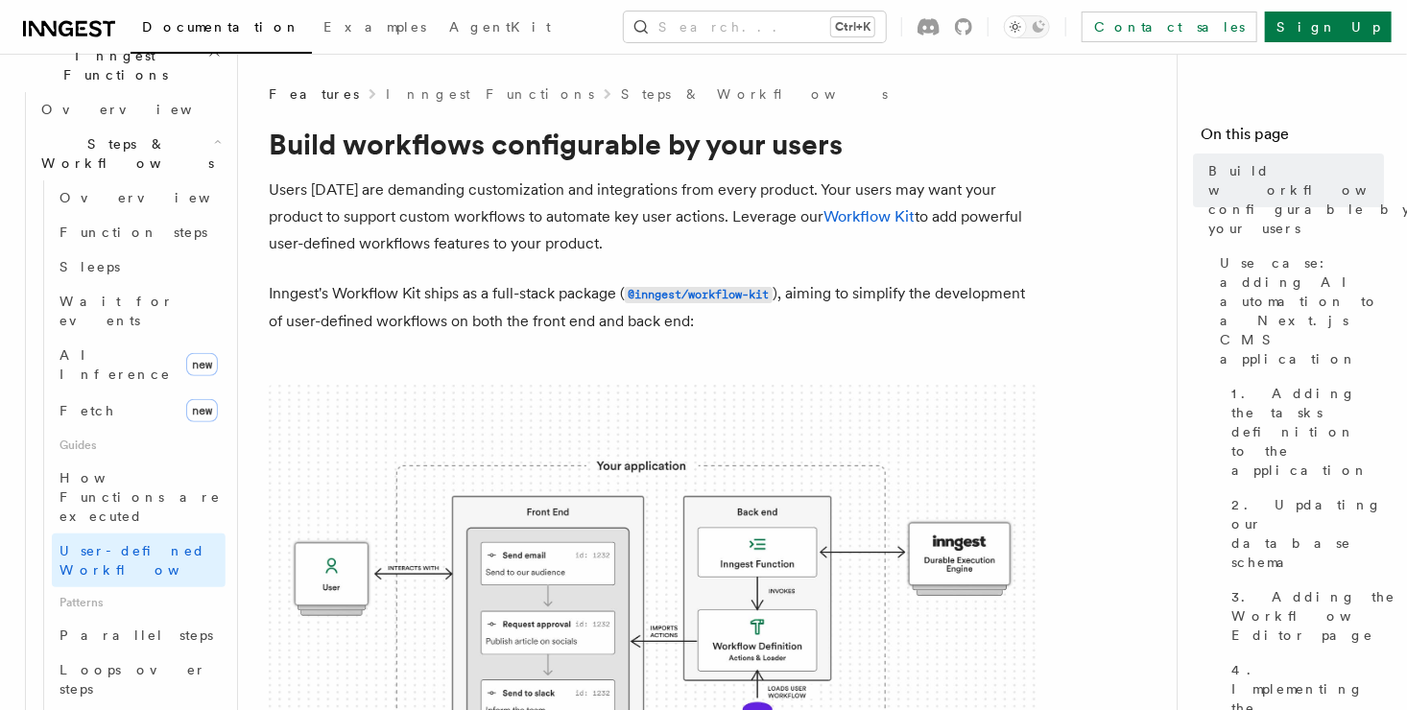
click at [283, 192] on p "Users [DATE] are demanding customization and integrations from every product. Y…" at bounding box center [653, 217] width 768 height 81
click at [273, 188] on p "Users [DATE] are demanding customization and integrations from every product. Y…" at bounding box center [653, 217] width 768 height 81
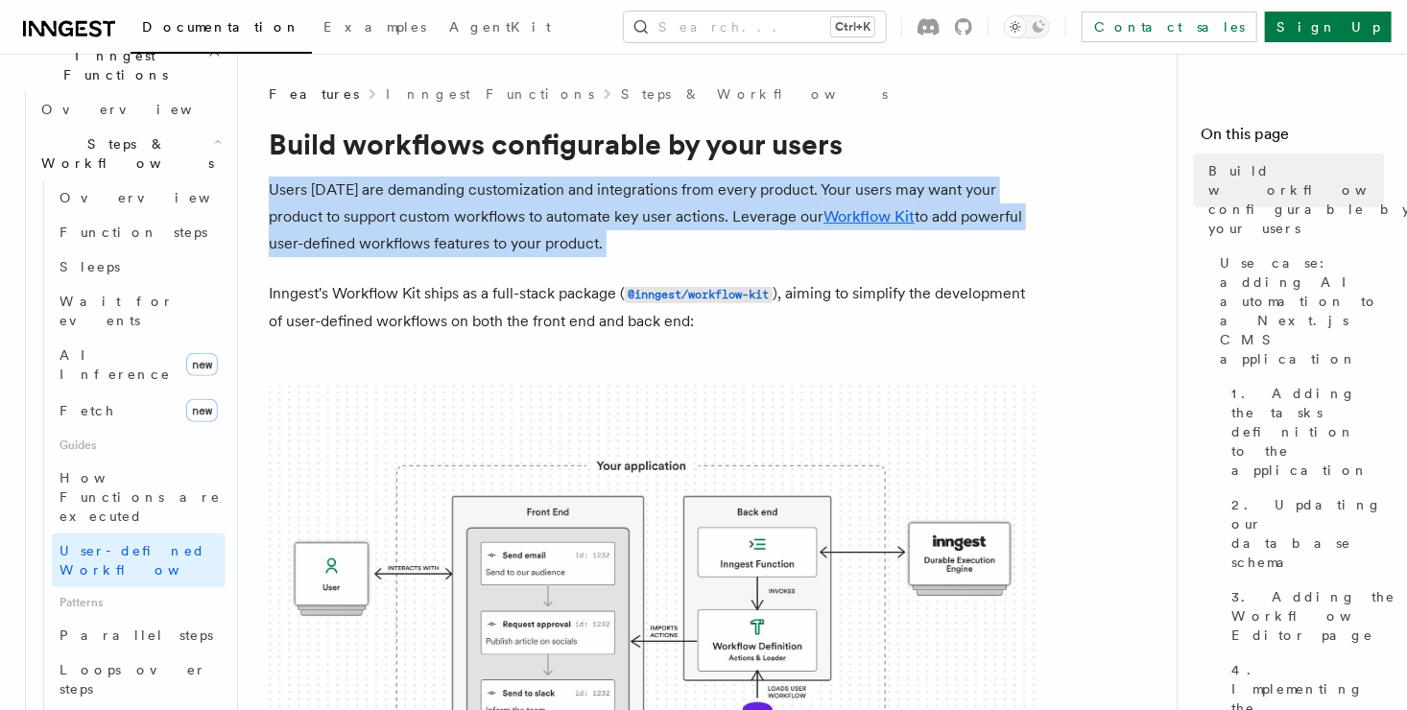
drag, startPoint x: 273, startPoint y: 188, endPoint x: 657, endPoint y: 238, distance: 387.0
click at [657, 238] on p "Users [DATE] are demanding customization and integrations from every product. Y…" at bounding box center [653, 217] width 768 height 81
click at [657, 237] on p "Users [DATE] are demanding customization and integrations from every product. Y…" at bounding box center [653, 217] width 768 height 81
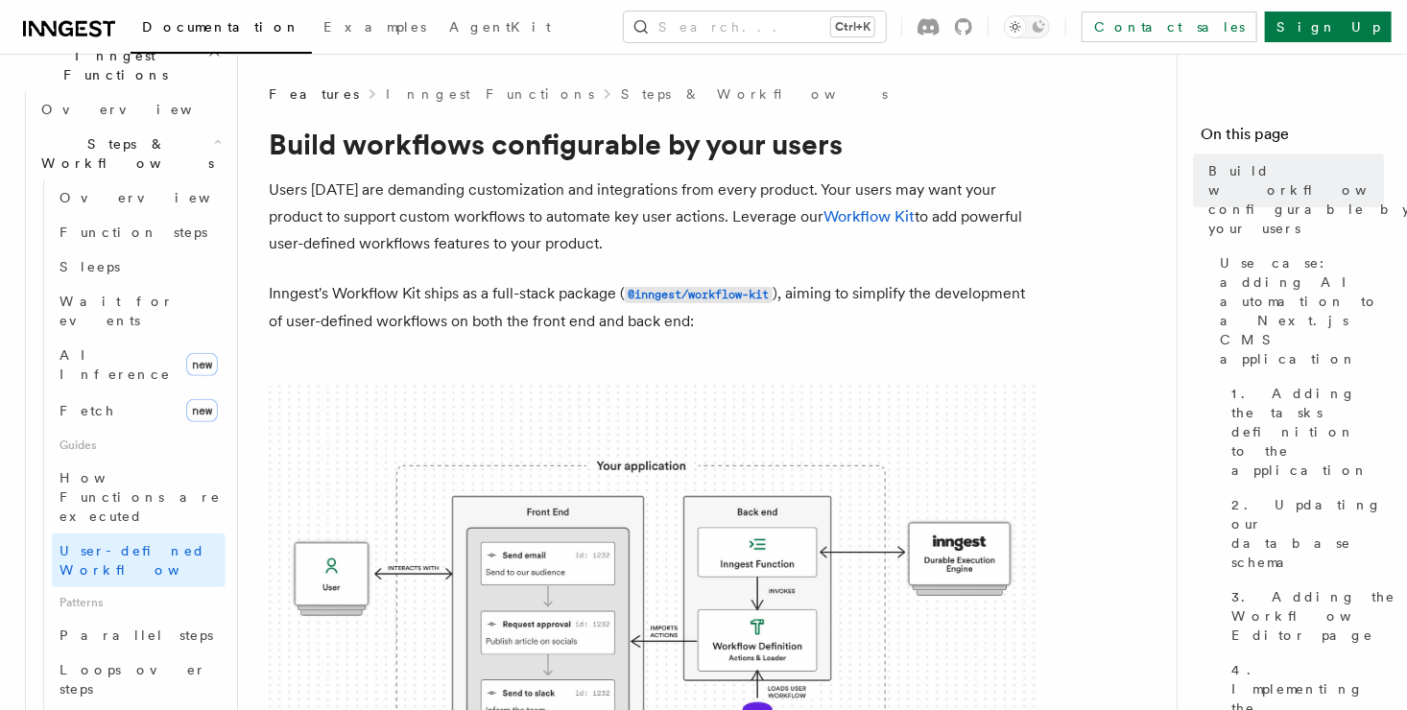
click at [272, 284] on p "Inngest's Workflow Kit ships as a full-stack package ( @inngest/workflow-kit ),…" at bounding box center [653, 307] width 768 height 55
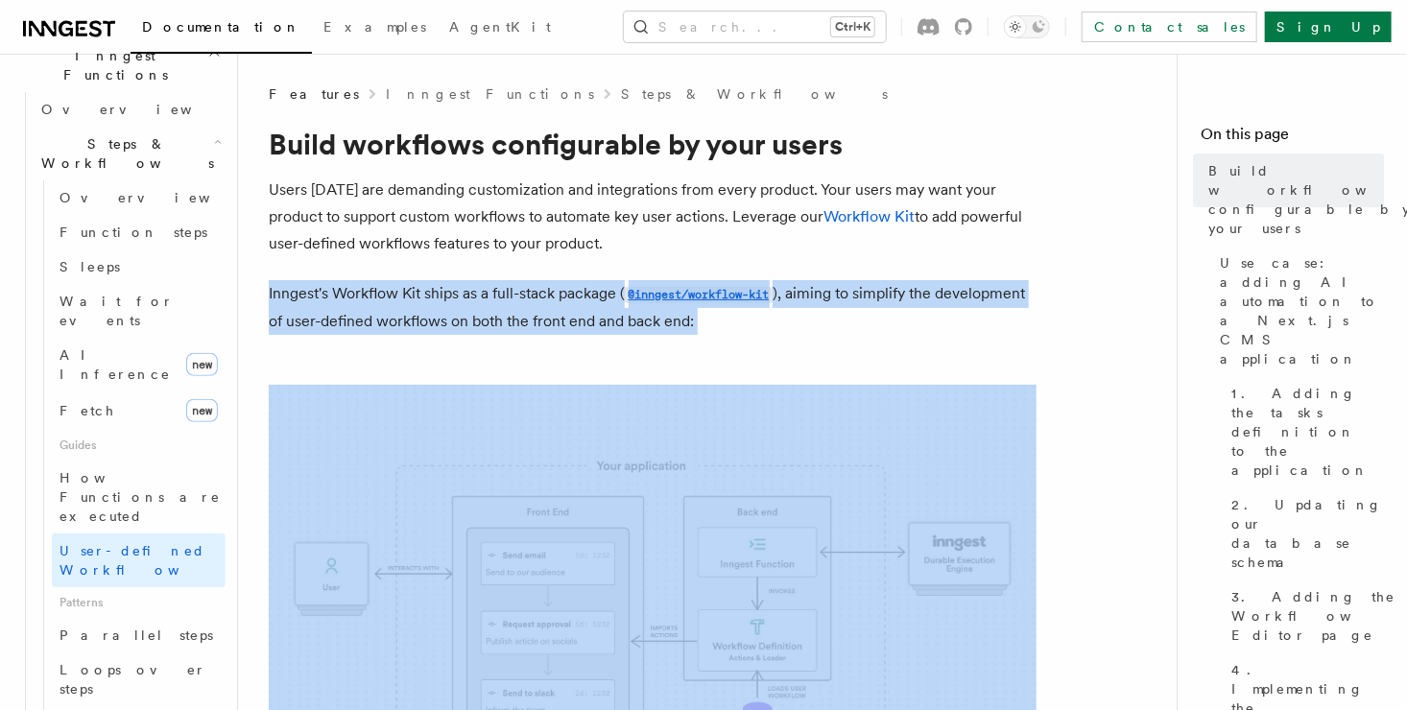
drag, startPoint x: 270, startPoint y: 296, endPoint x: 877, endPoint y: 357, distance: 610.3
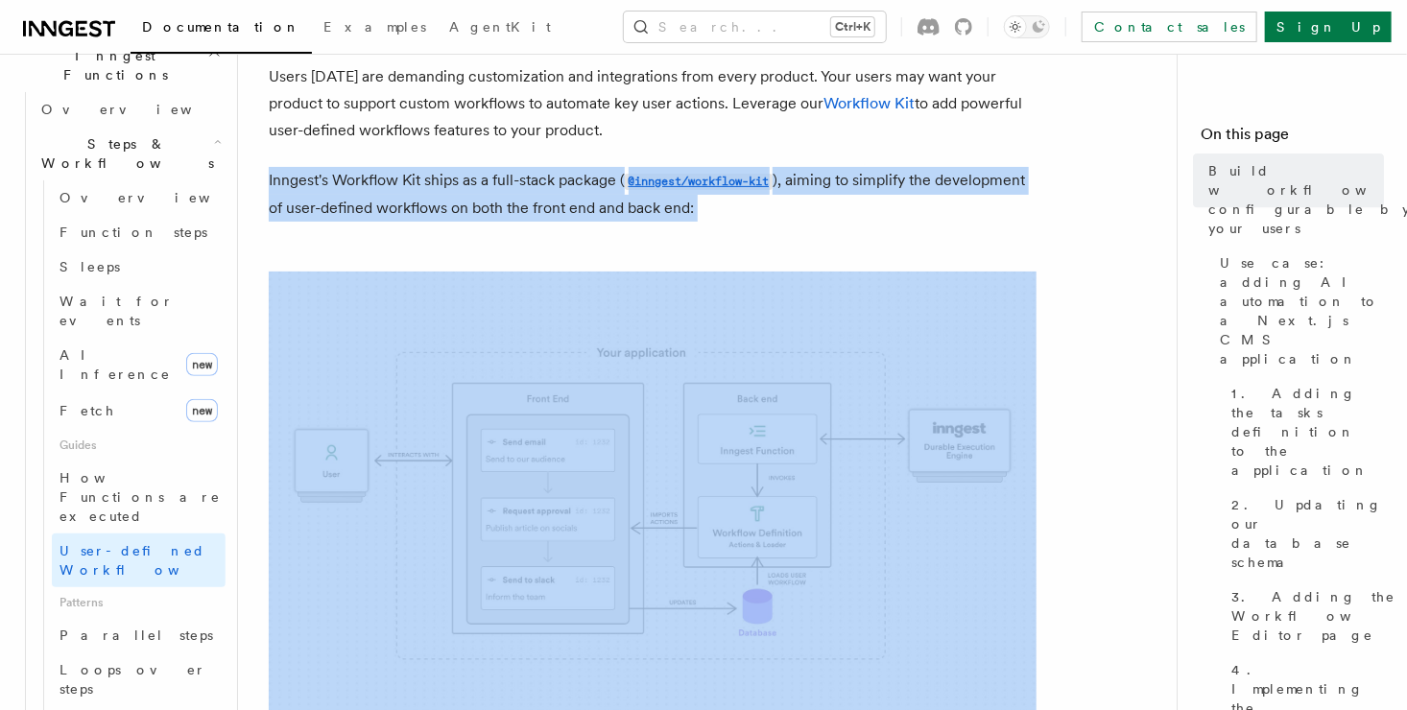
scroll to position [288, 0]
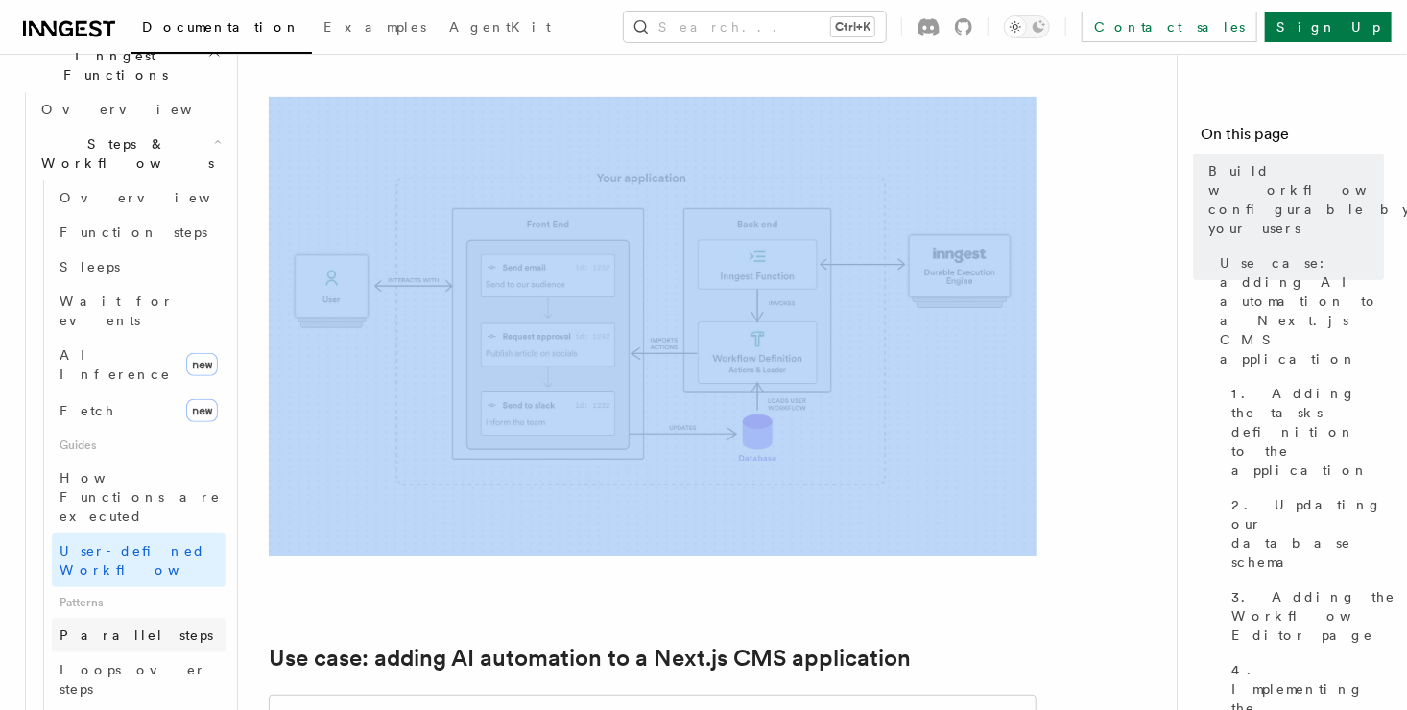
click at [143, 618] on link "Parallel steps" at bounding box center [139, 635] width 174 height 35
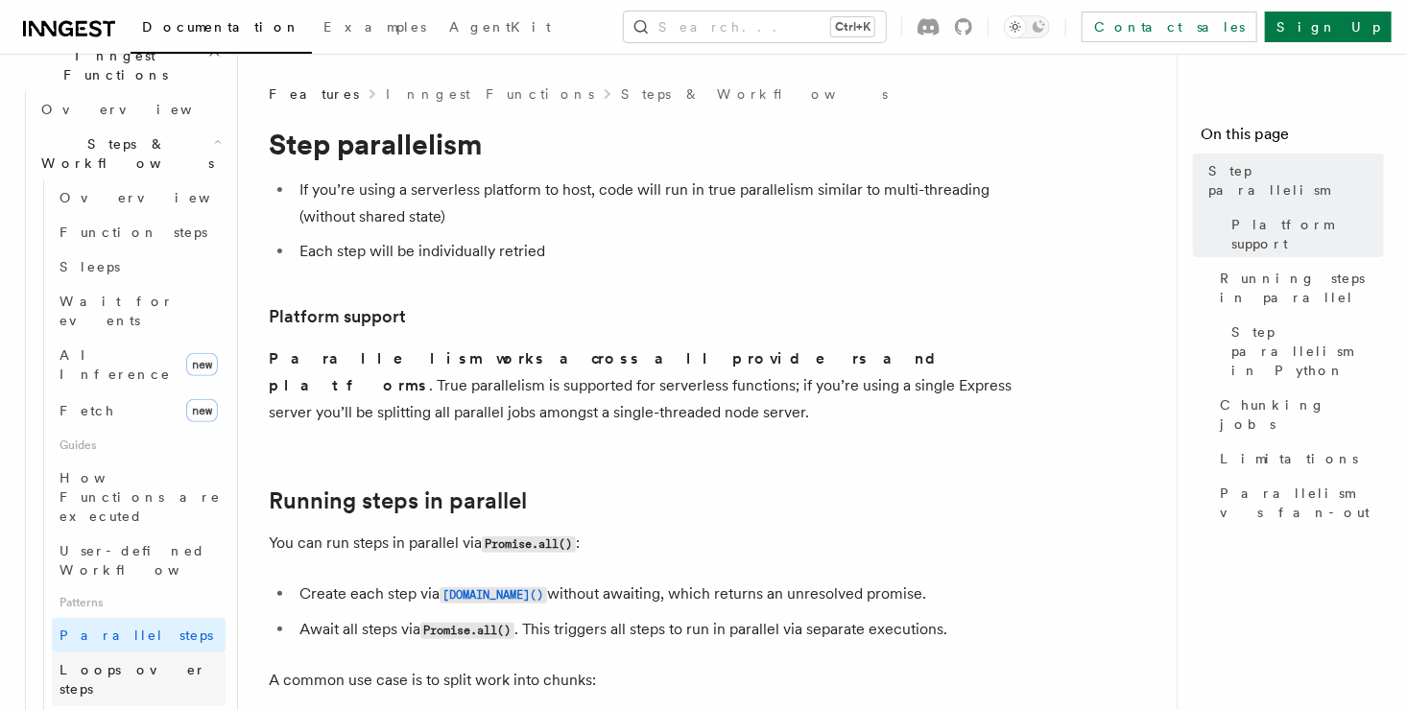
click at [143, 662] on span "Loops over steps" at bounding box center [132, 679] width 147 height 35
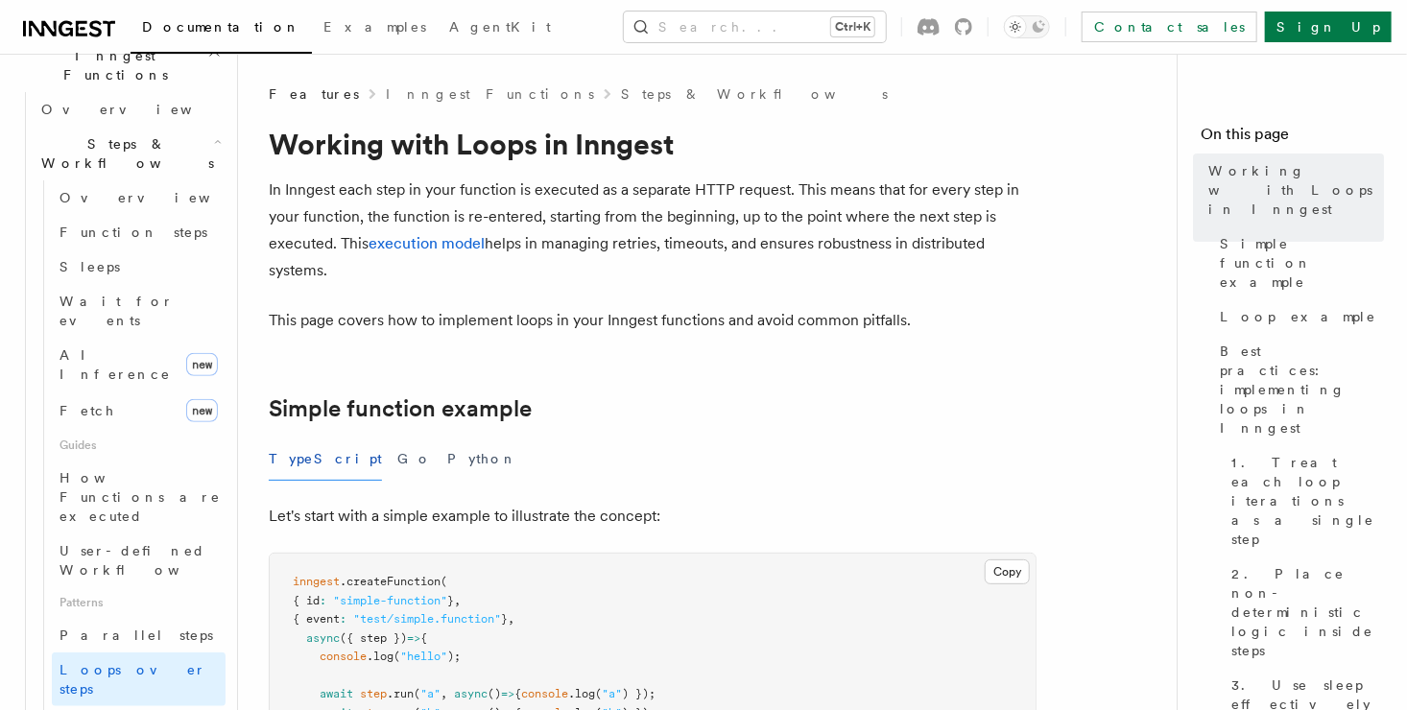
scroll to position [288, 0]
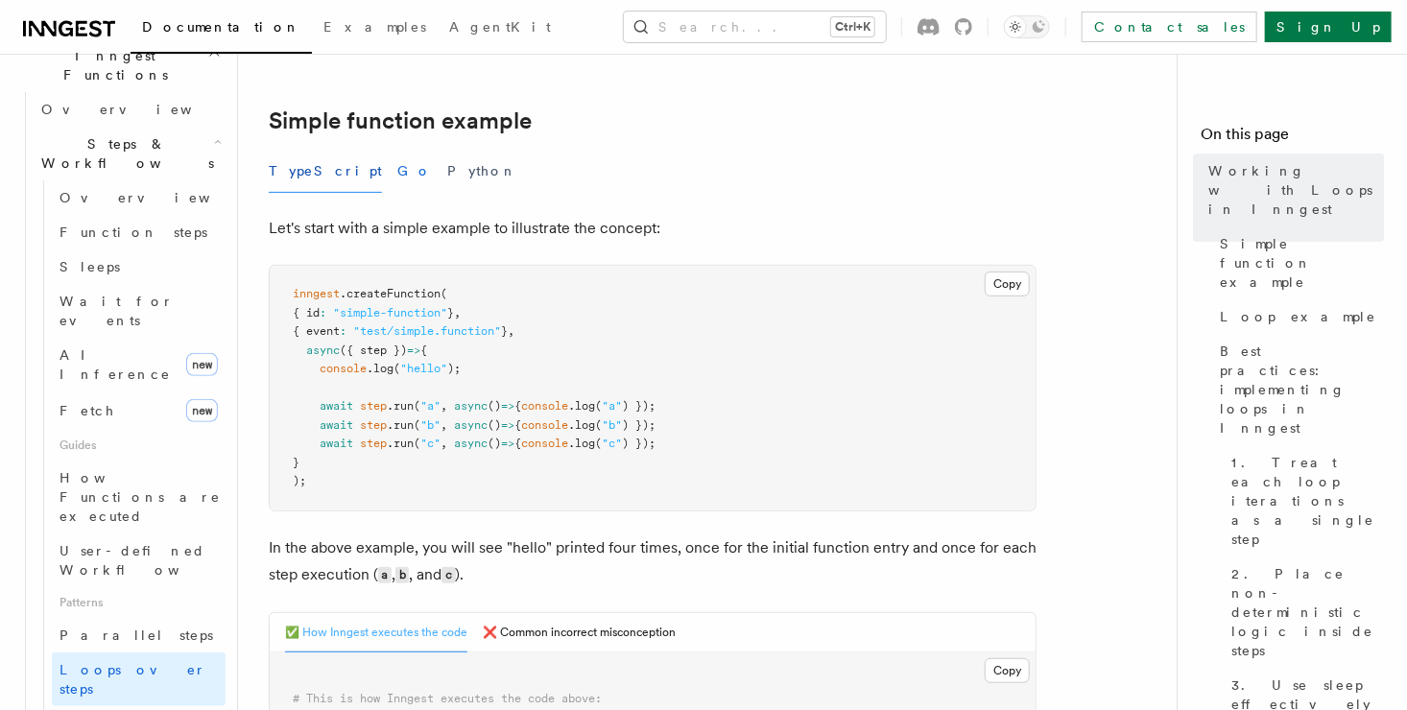
click at [397, 180] on button "Go" at bounding box center [414, 171] width 35 height 43
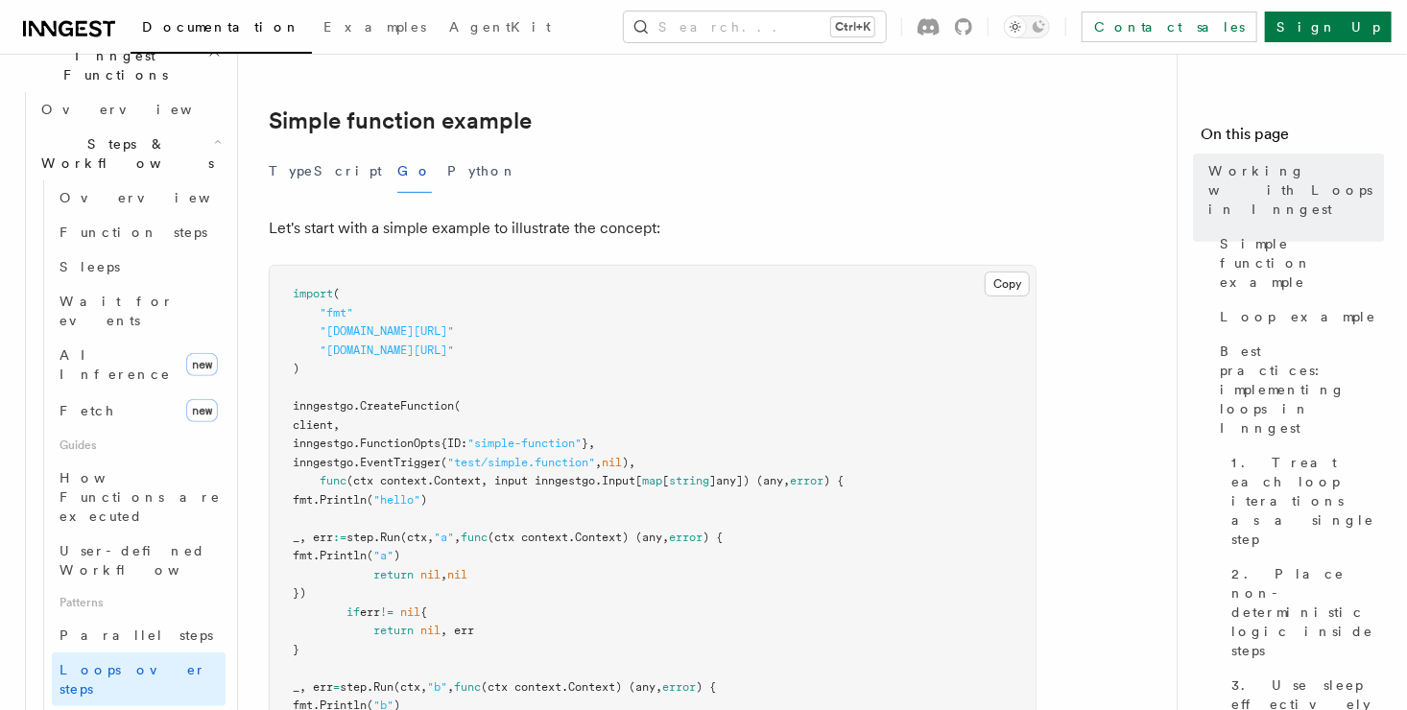
drag, startPoint x: 395, startPoint y: 175, endPoint x: 371, endPoint y: 176, distance: 24.0
click at [447, 175] on button "Python" at bounding box center [482, 171] width 70 height 43
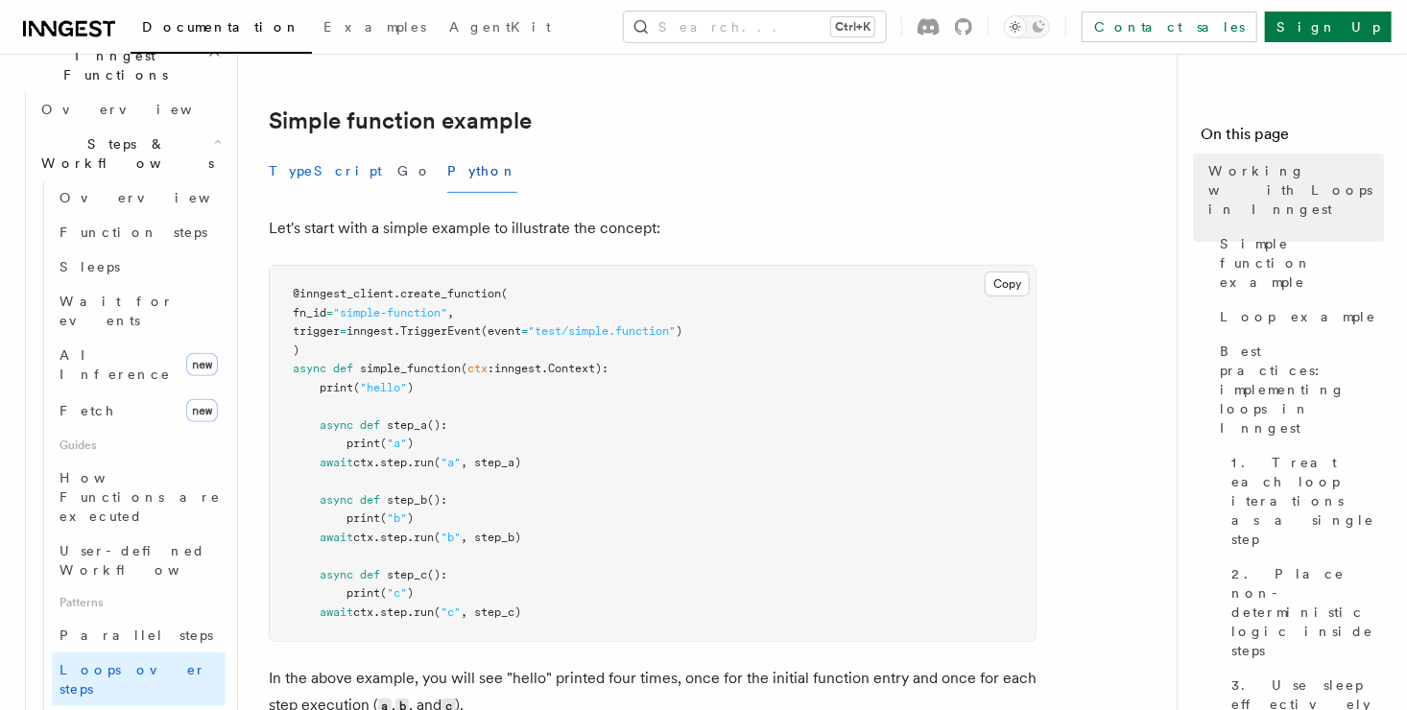
drag, startPoint x: 249, startPoint y: 179, endPoint x: 269, endPoint y: 180, distance: 19.2
click at [296, 177] on button "TypeScript" at bounding box center [325, 171] width 113 height 43
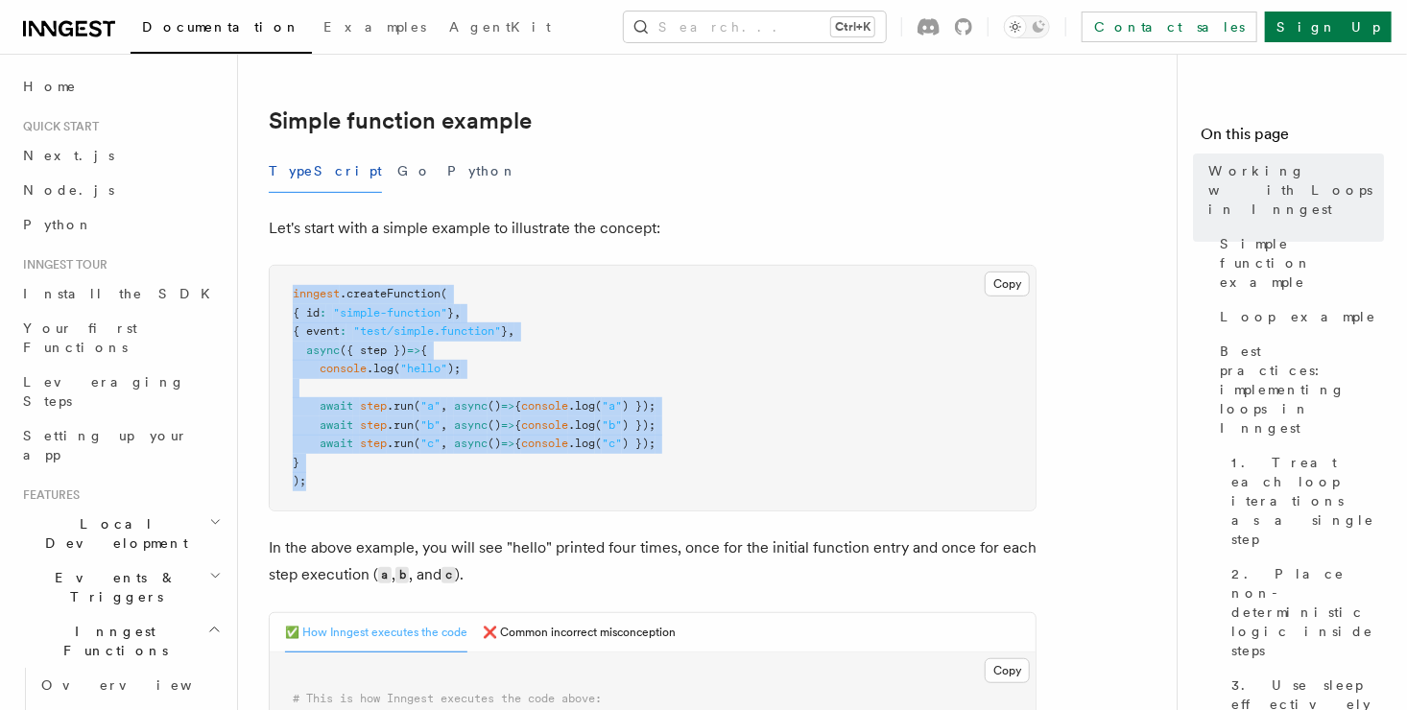
drag, startPoint x: 381, startPoint y: 471, endPoint x: 276, endPoint y: 302, distance: 198.6
click at [276, 302] on pre "inngest .createFunction ( { id : "simple-function" } , { event : "test/simple.f…" at bounding box center [653, 388] width 766 height 245
click at [298, 298] on span "inngest" at bounding box center [316, 293] width 47 height 13
drag, startPoint x: 291, startPoint y: 292, endPoint x: 453, endPoint y: 495, distance: 260.1
click at [453, 495] on pre "inngest .createFunction ( { id : "simple-function" } , { event : "test/simple.f…" at bounding box center [653, 388] width 766 height 245
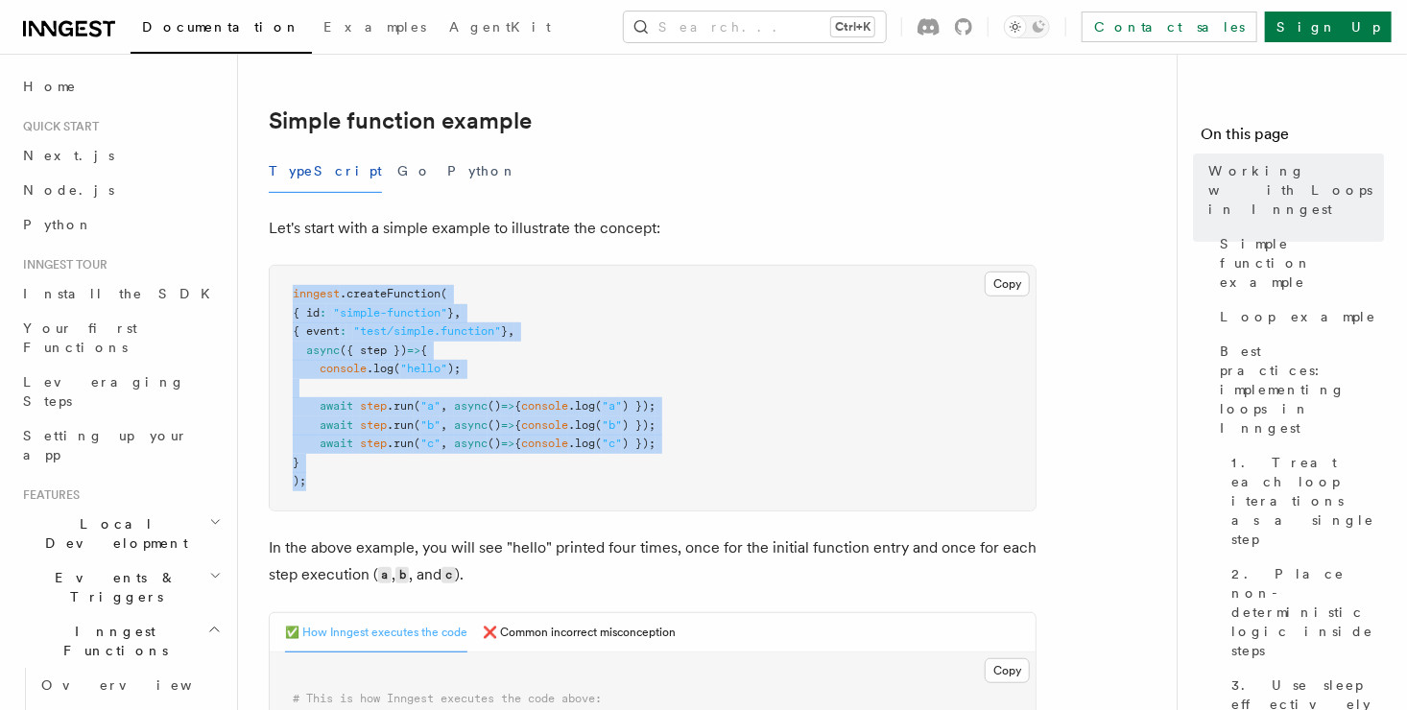
click at [453, 495] on pre "inngest .createFunction ( { id : "simple-function" } , { event : "test/simple.f…" at bounding box center [653, 388] width 766 height 245
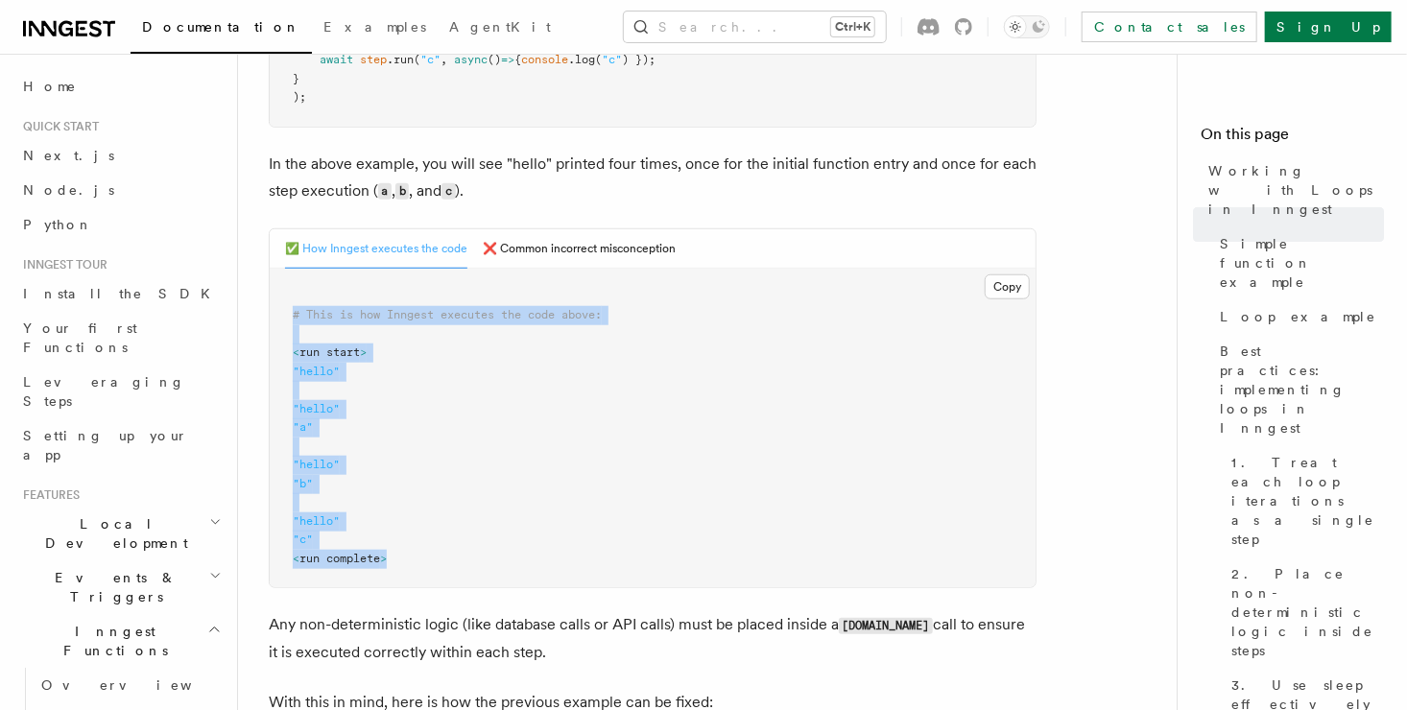
drag, startPoint x: 289, startPoint y: 318, endPoint x: 400, endPoint y: 557, distance: 264.4
click at [400, 557] on pre "# This is how Inngest executes the code above: < run start > "hello" "hello" "a…" at bounding box center [653, 428] width 766 height 319
drag, startPoint x: 408, startPoint y: 568, endPoint x: 285, endPoint y: 313, distance: 283.2
click at [285, 313] on pre "# This is how Inngest executes the code above: < run start > "hello" "hello" "a…" at bounding box center [653, 428] width 766 height 319
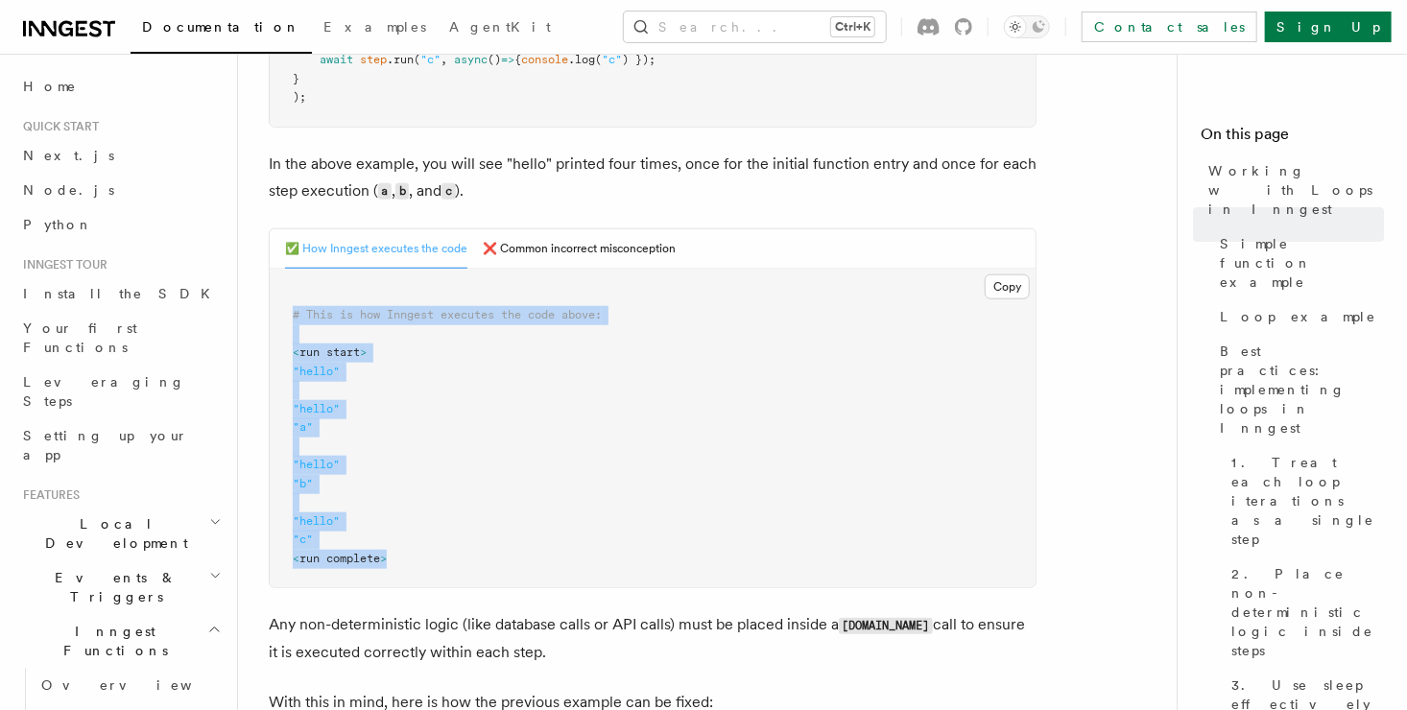
click at [285, 313] on pre "# This is how Inngest executes the code above: < run start > "hello" "hello" "a…" at bounding box center [653, 428] width 766 height 319
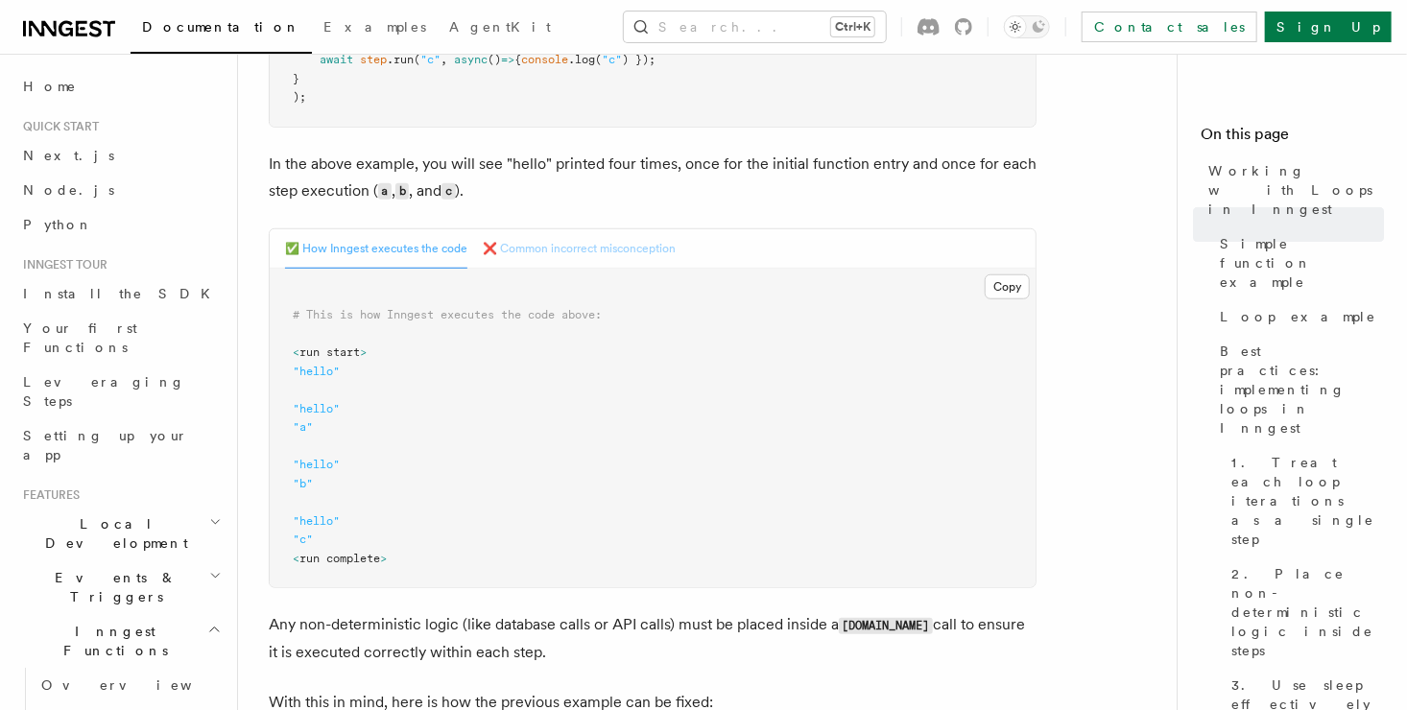
click at [545, 241] on button "❌ Common incorrect misconception" at bounding box center [579, 248] width 193 height 39
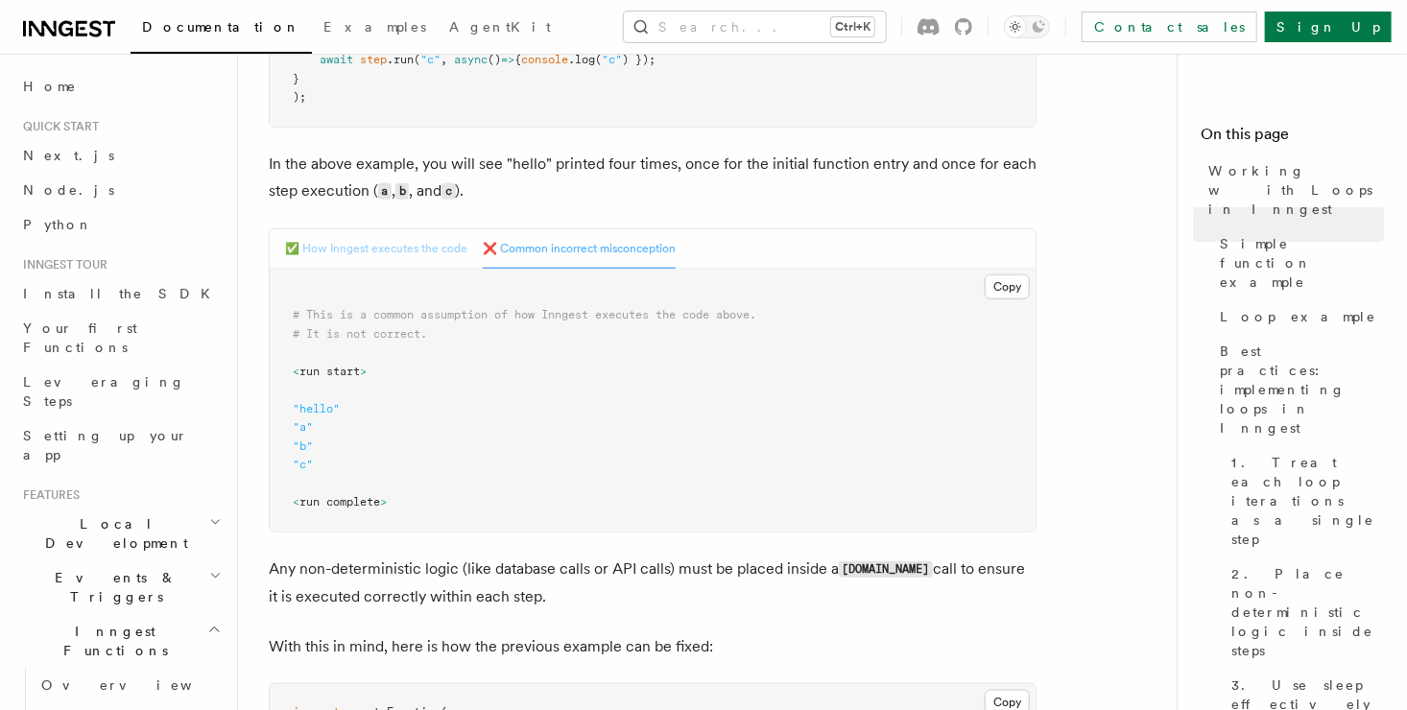
click at [404, 248] on button "✅ How Inngest executes the code" at bounding box center [376, 248] width 182 height 39
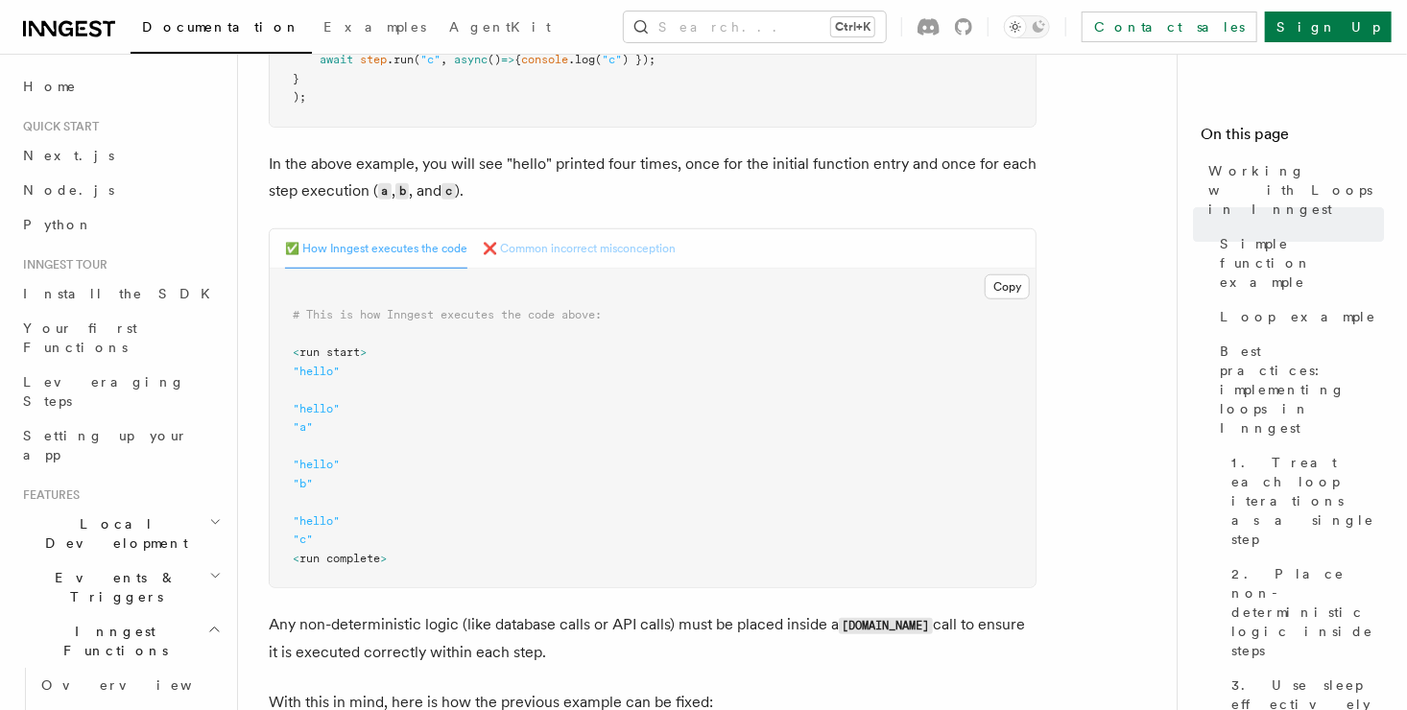
click at [544, 248] on button "❌ Common incorrect misconception" at bounding box center [579, 248] width 193 height 39
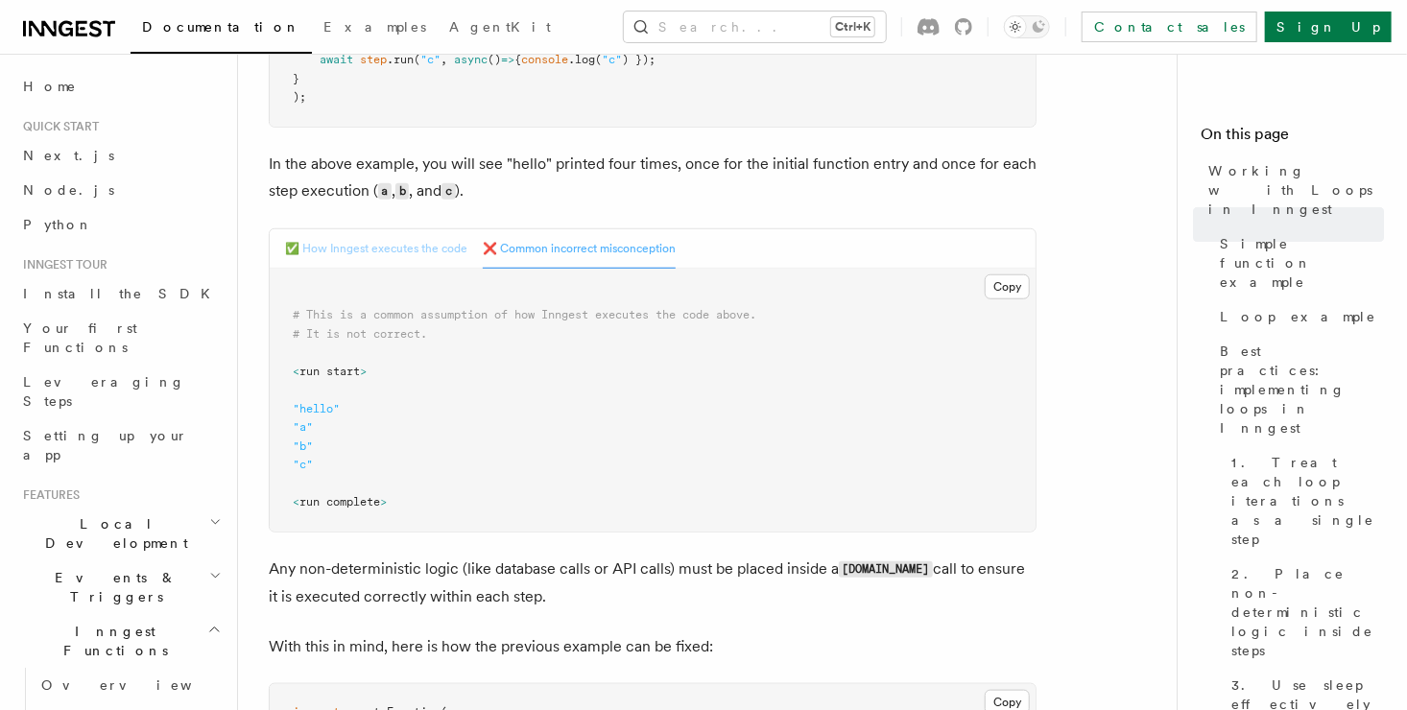
click at [430, 257] on button "✅ How Inngest executes the code" at bounding box center [376, 248] width 182 height 39
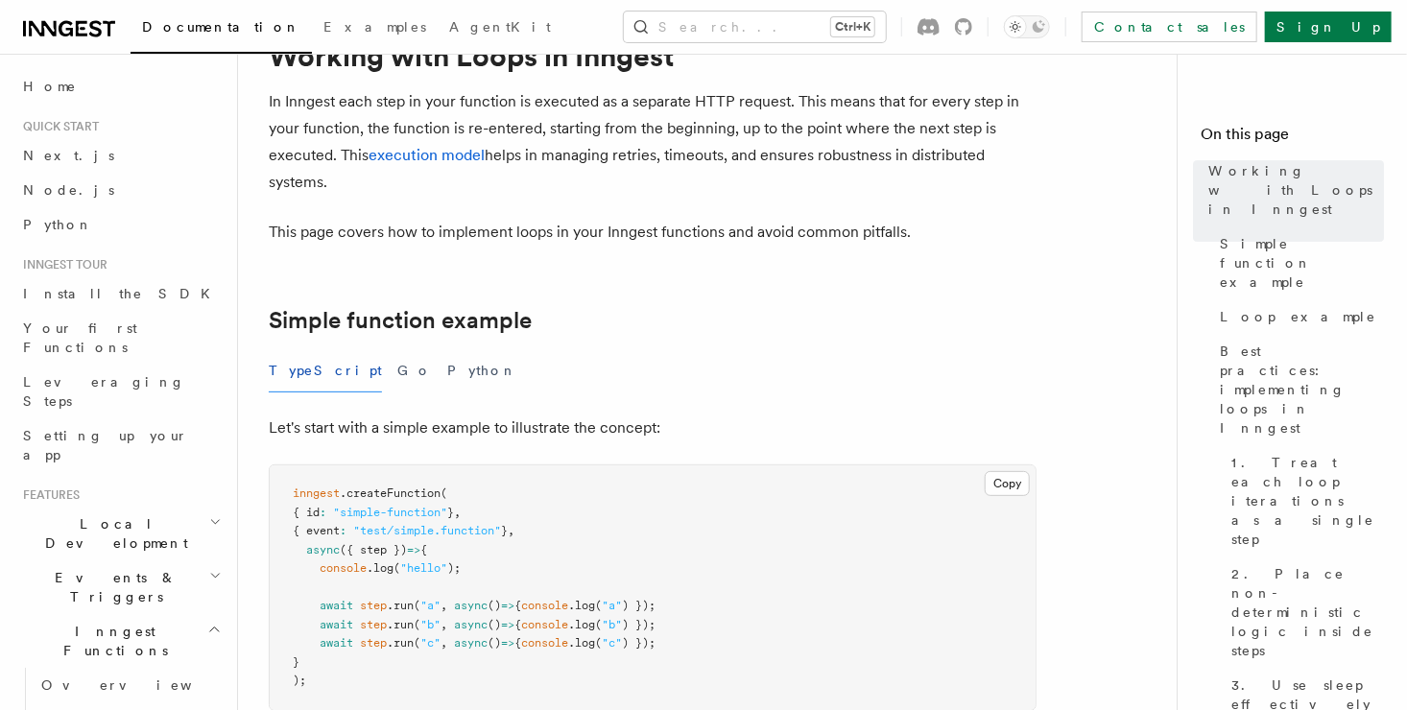
scroll to position [0, 0]
